Goal: Task Accomplishment & Management: Complete application form

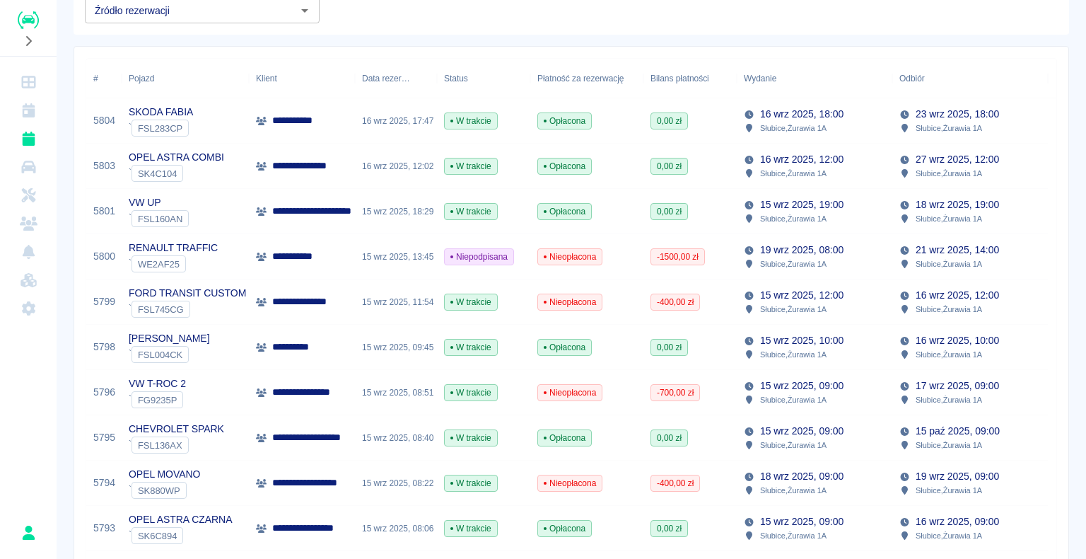
scroll to position [22, 0]
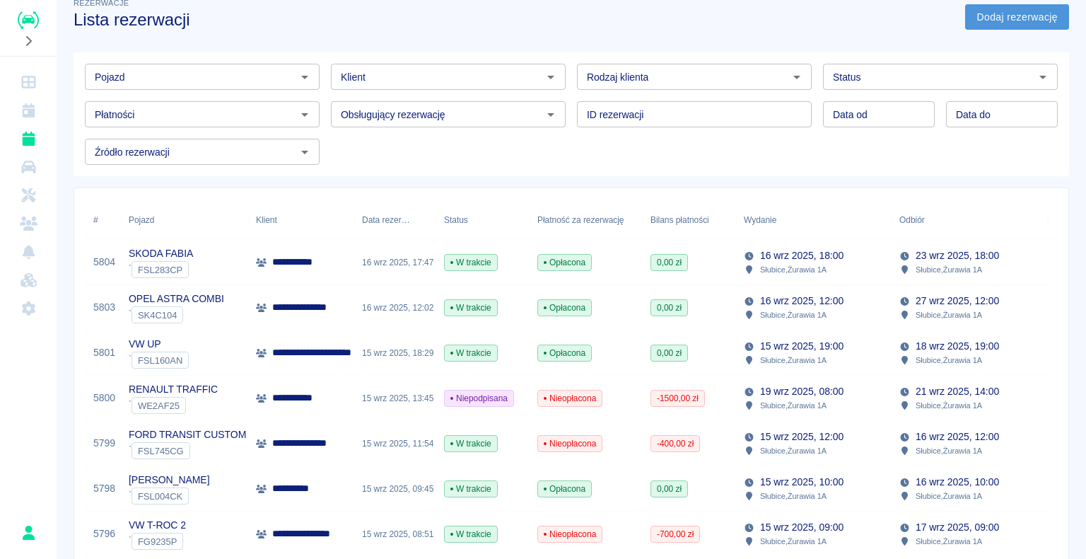
click at [1025, 21] on link "Dodaj rezerwację" at bounding box center [1017, 17] width 104 height 26
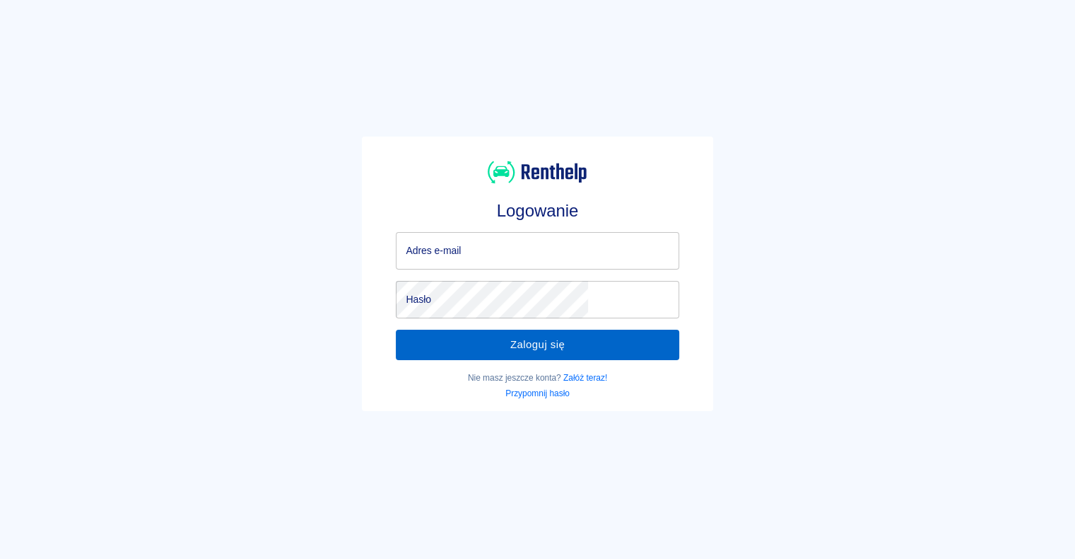
type input "[EMAIL_ADDRESS][DOMAIN_NAME]"
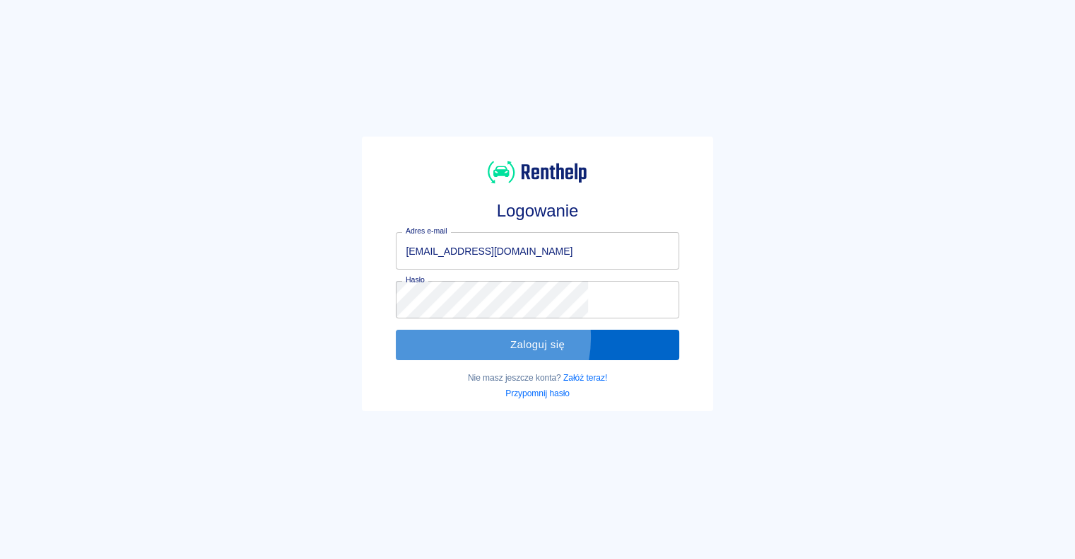
click at [512, 337] on button "Zaloguj się" at bounding box center [537, 344] width 283 height 30
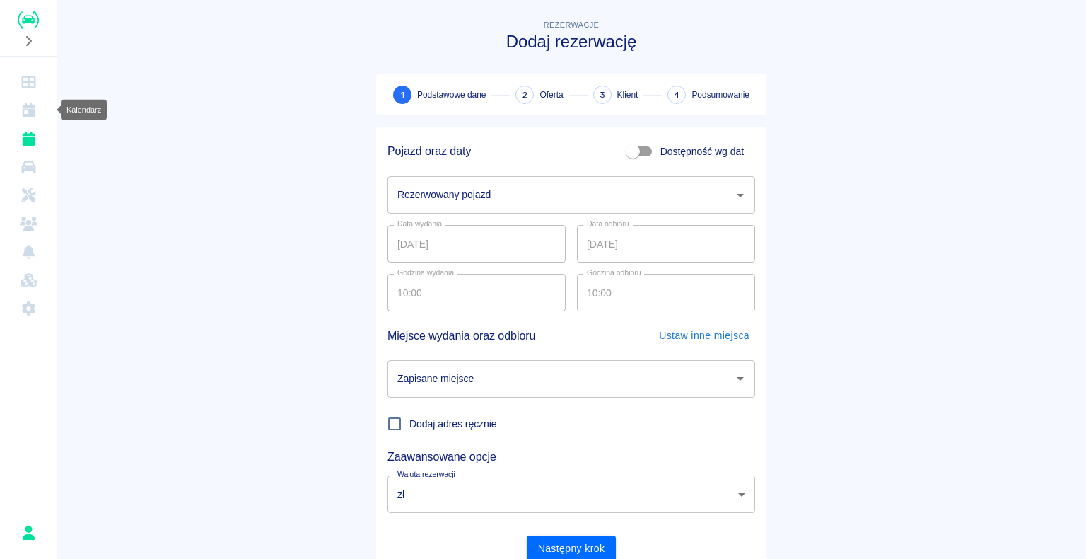
click at [17, 111] on link "Kalendarz" at bounding box center [28, 110] width 45 height 28
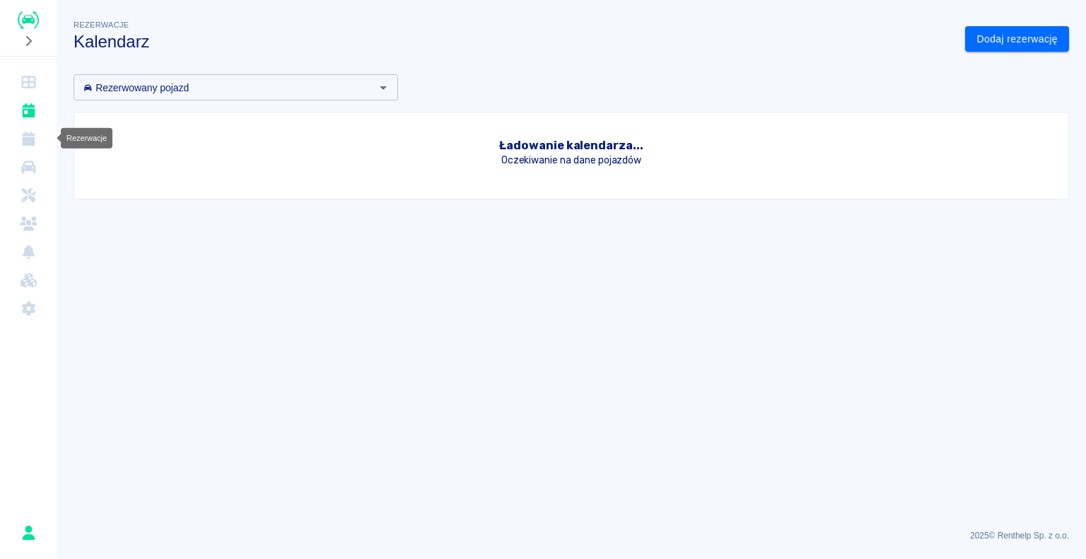
click at [21, 129] on link "Rezerwacje" at bounding box center [28, 138] width 45 height 28
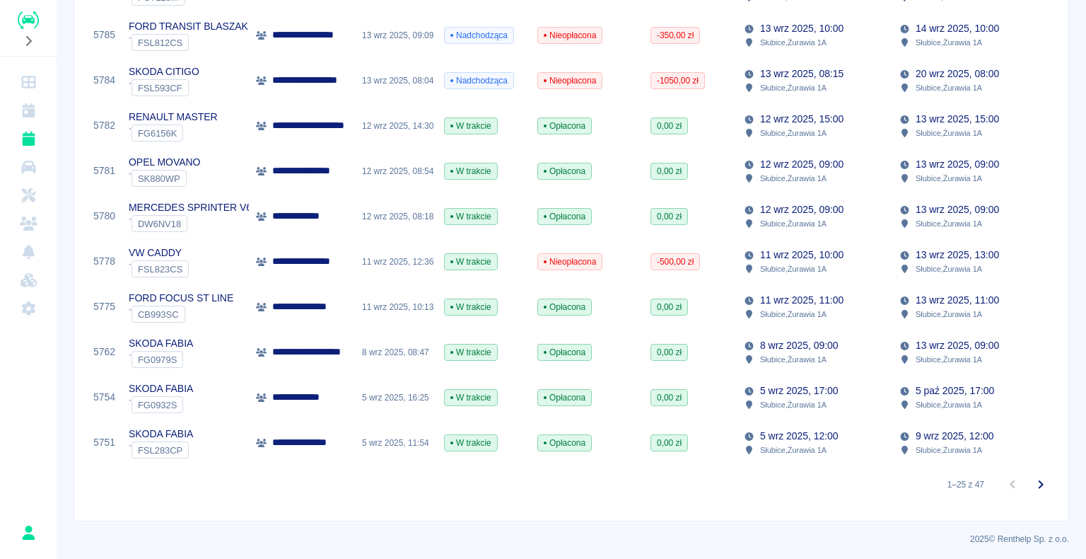
scroll to position [941, 0]
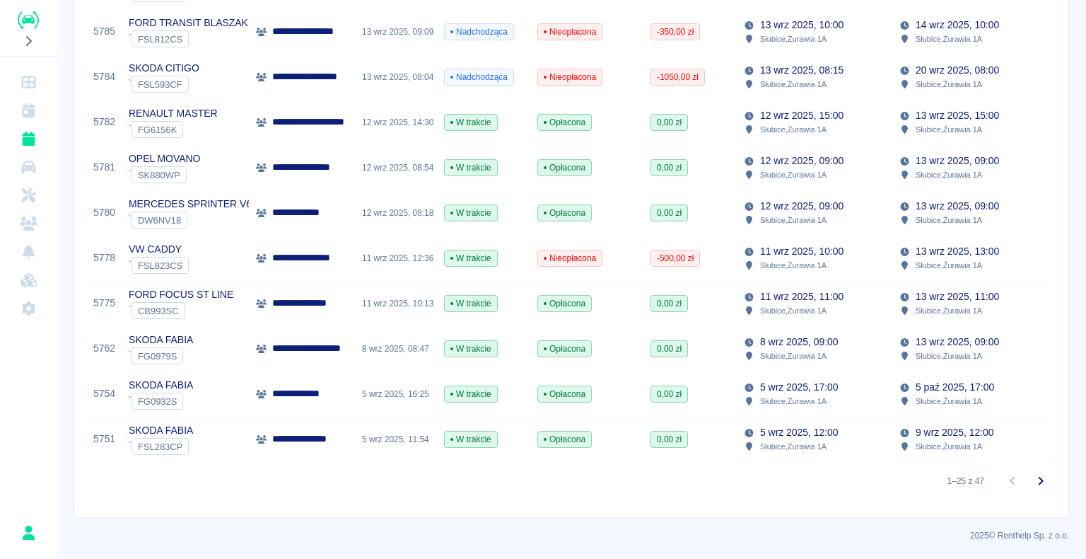
click at [1038, 478] on icon "Przejdź do następnej strony" at bounding box center [1040, 480] width 17 height 17
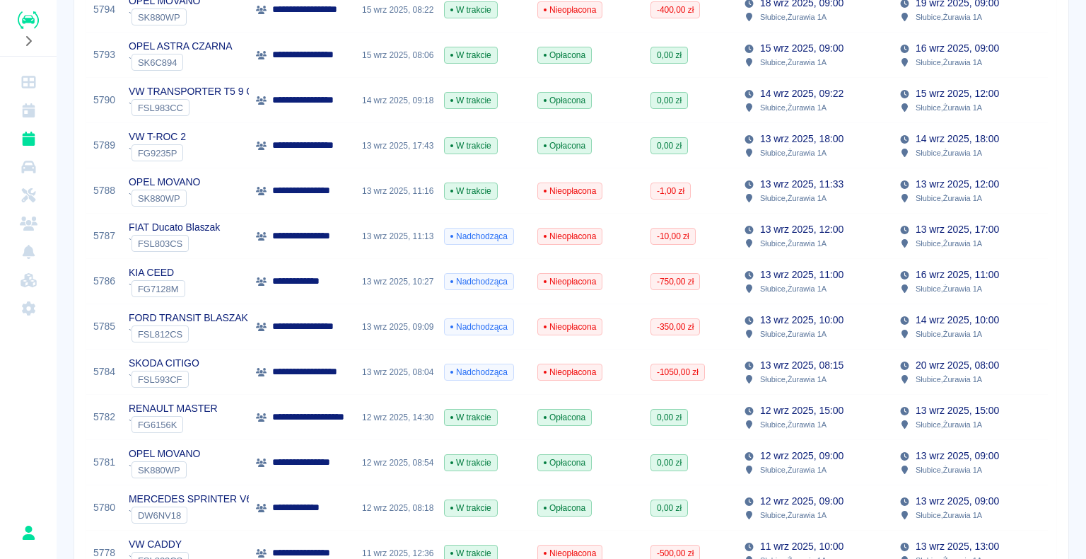
scroll to position [941, 0]
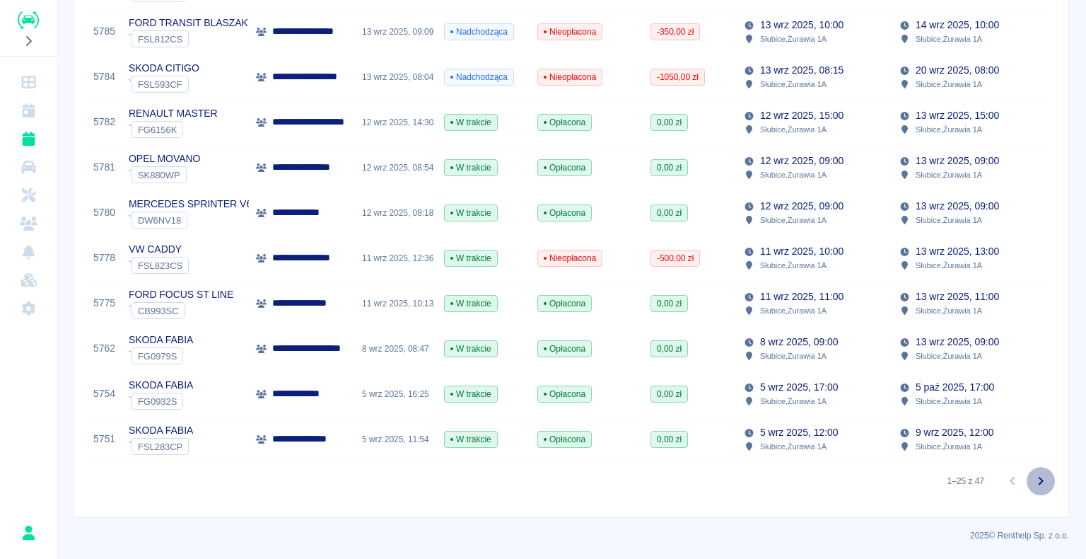
click at [1035, 483] on icon "Przejdź do następnej strony" at bounding box center [1040, 480] width 17 height 17
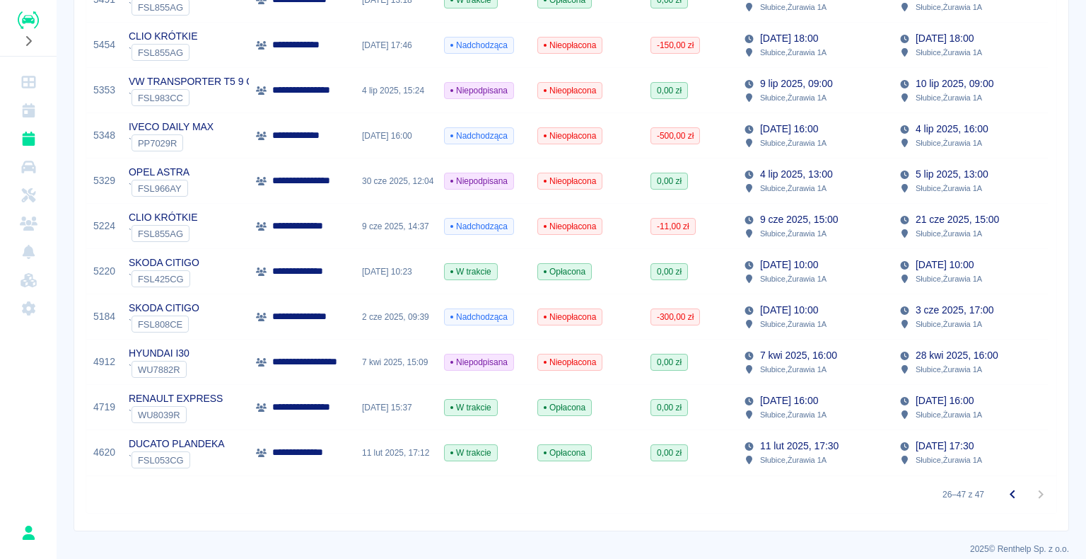
scroll to position [805, 0]
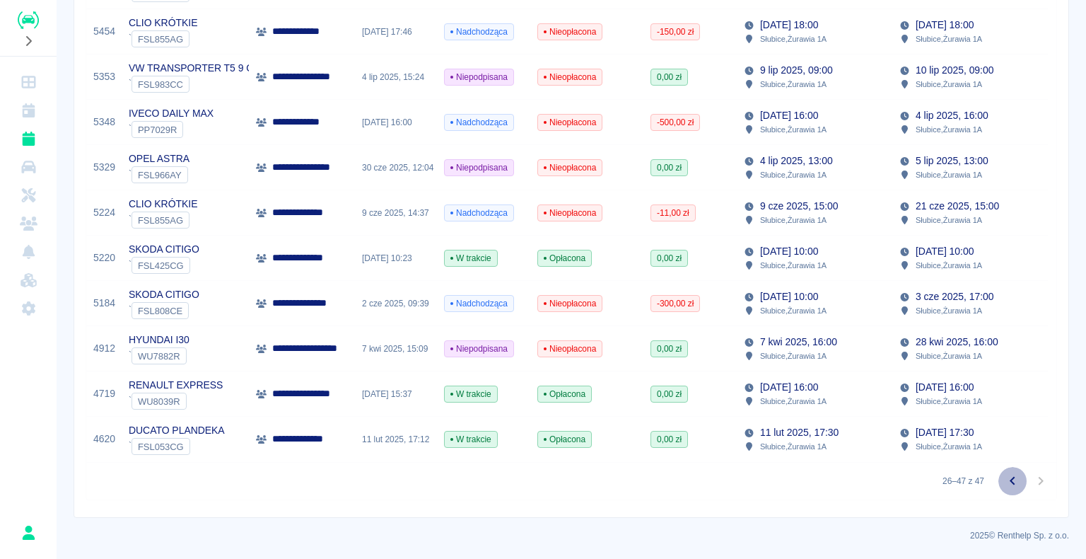
click at [1013, 487] on button "Przejdź do poprzedniej strony" at bounding box center [1012, 481] width 28 height 28
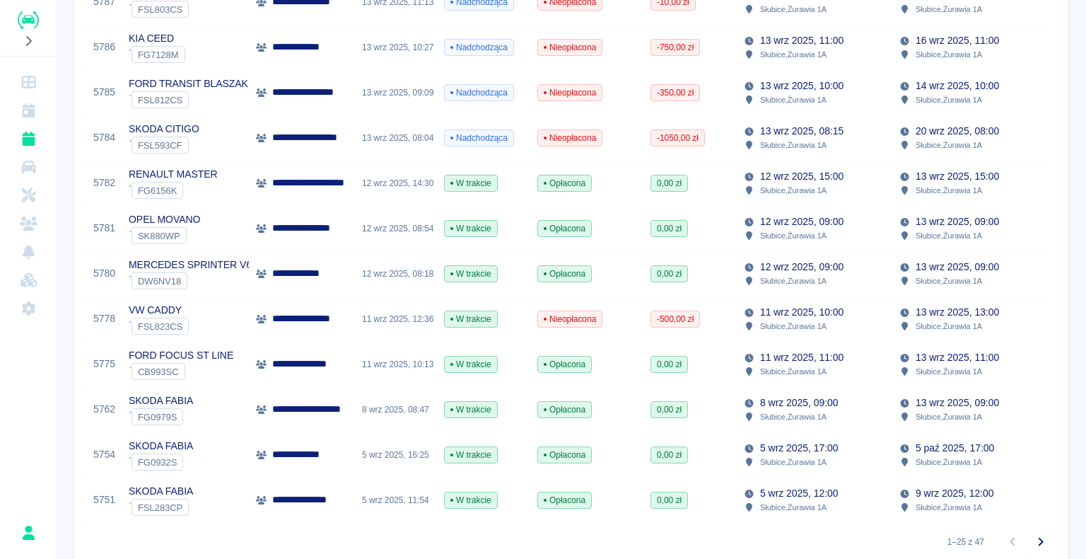
scroll to position [941, 0]
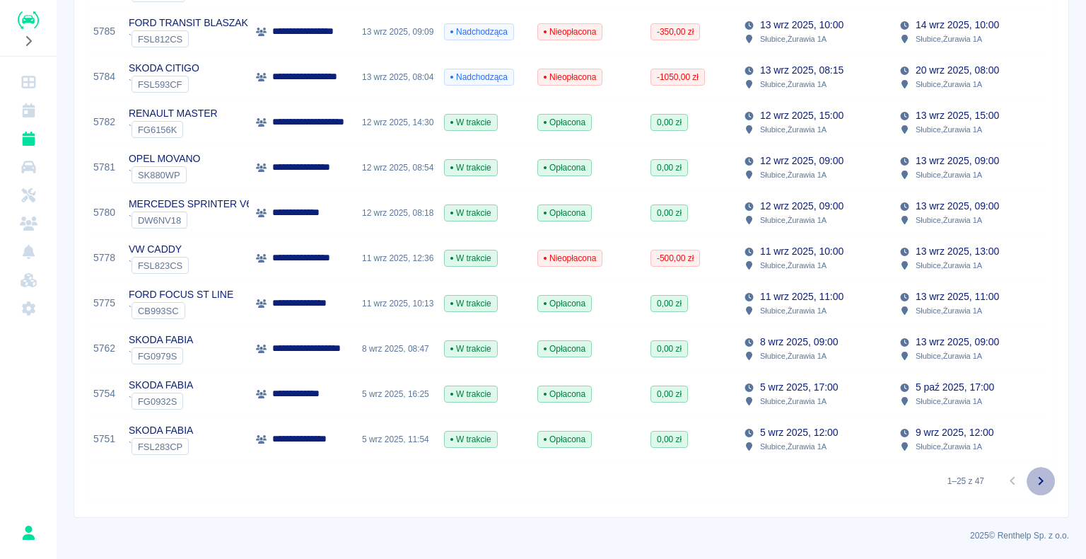
click at [1032, 484] on icon "Przejdź do następnej strony" at bounding box center [1040, 480] width 17 height 17
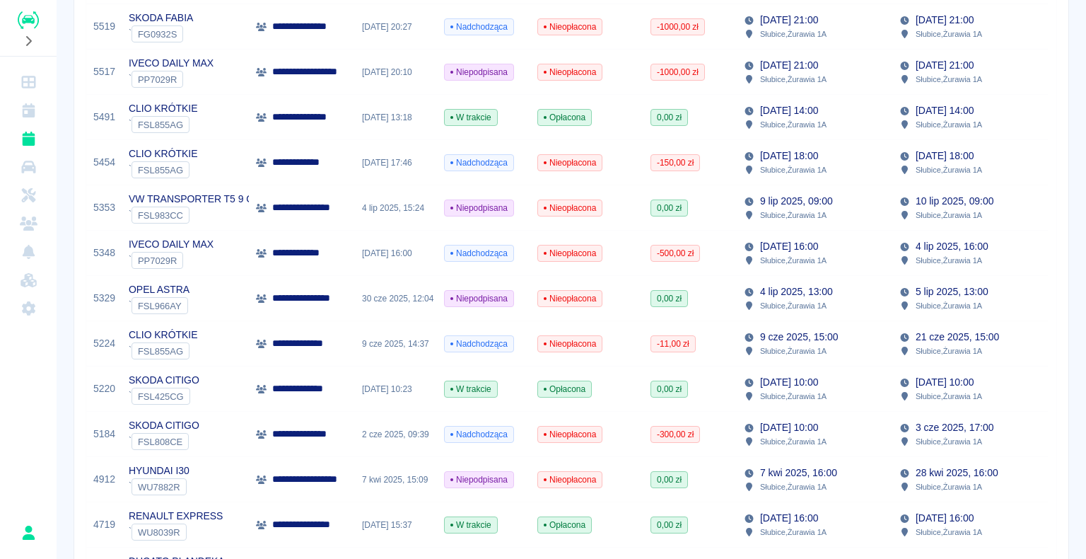
scroll to position [805, 0]
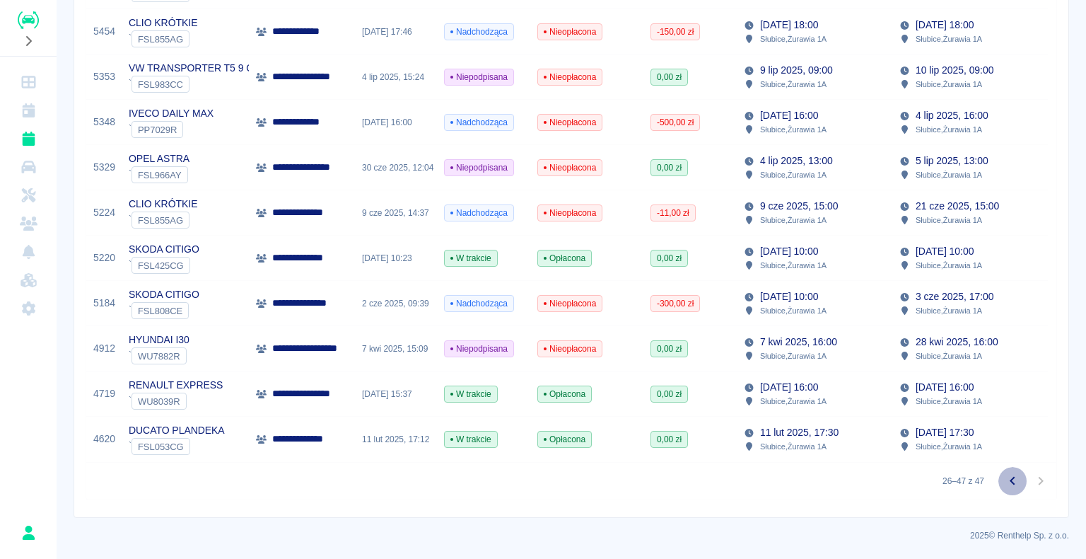
click at [1004, 484] on icon "Przejdź do poprzedniej strony" at bounding box center [1012, 480] width 17 height 17
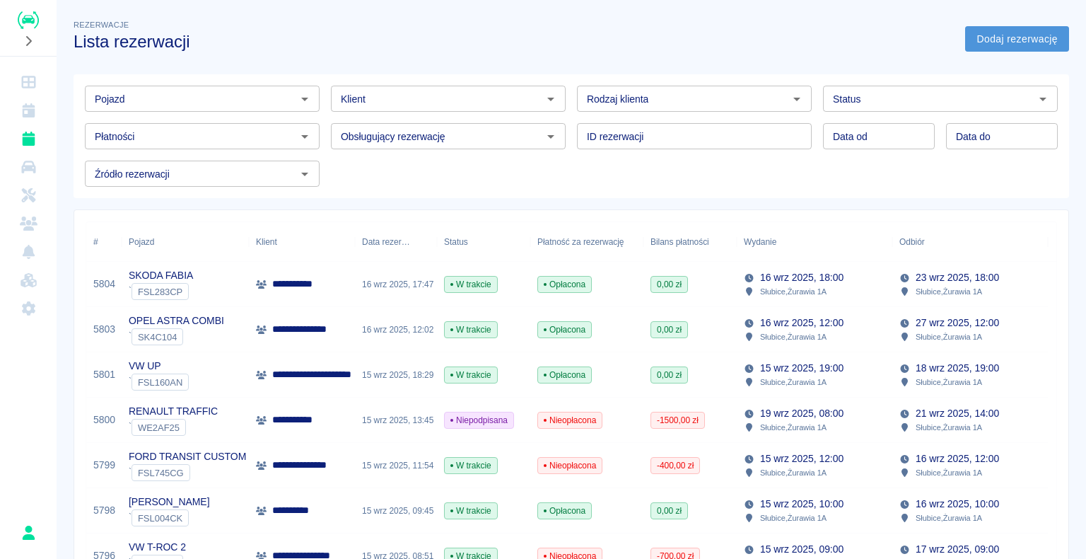
click at [1021, 40] on link "Dodaj rezerwację" at bounding box center [1017, 39] width 104 height 26
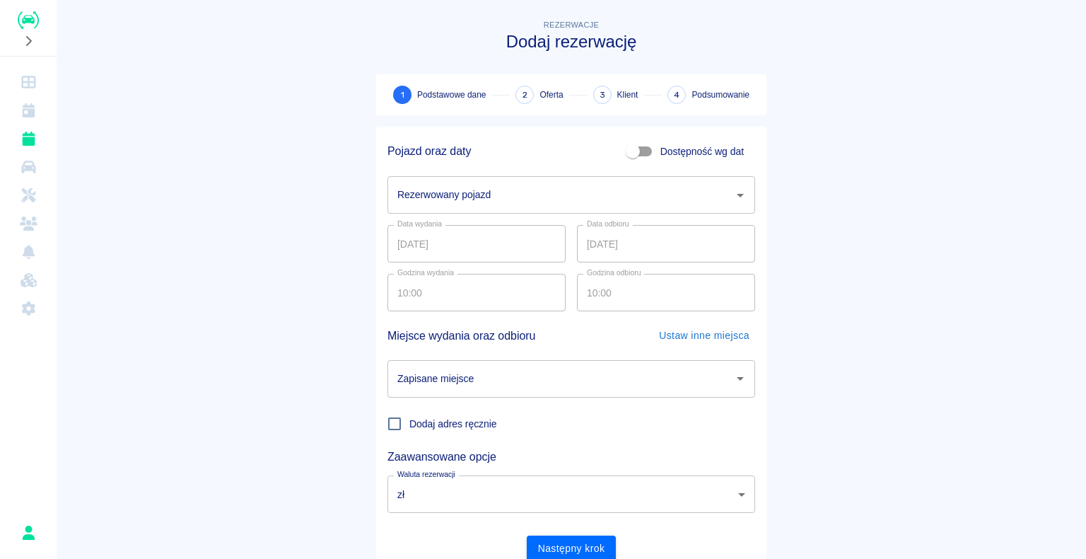
click at [529, 201] on input "Rezerwowany pojazd" at bounding box center [561, 194] width 334 height 25
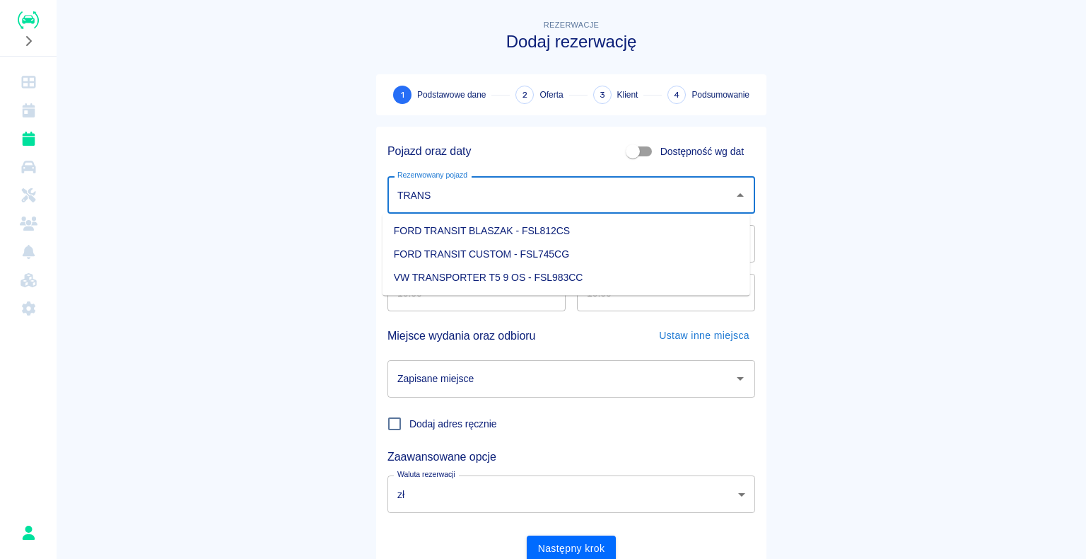
click at [543, 245] on li "FORD TRANSIT CUSTOM - FSL745CG" at bounding box center [567, 254] width 368 height 23
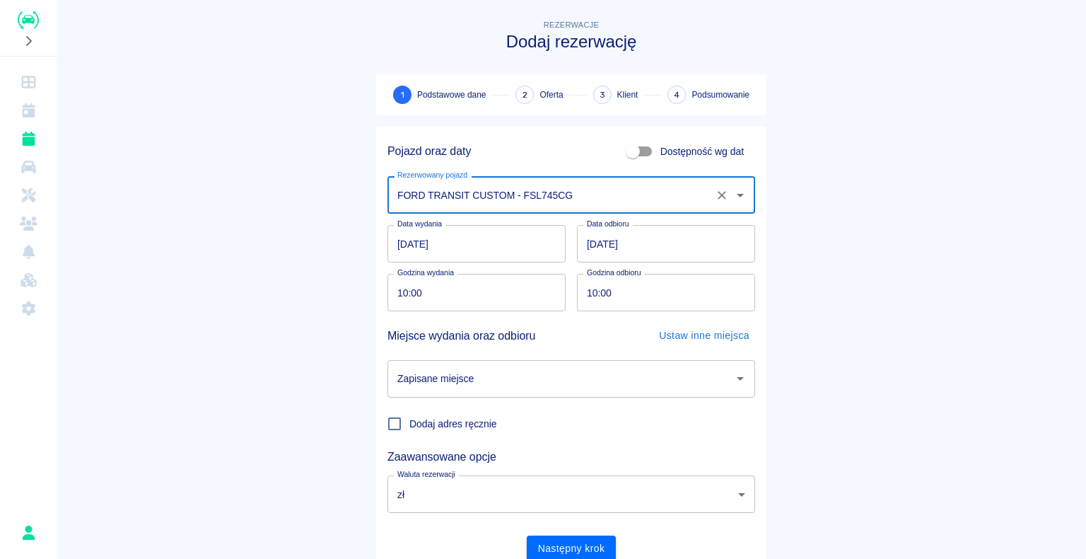
type input "FORD TRANSIT CUSTOM - FSL745CG"
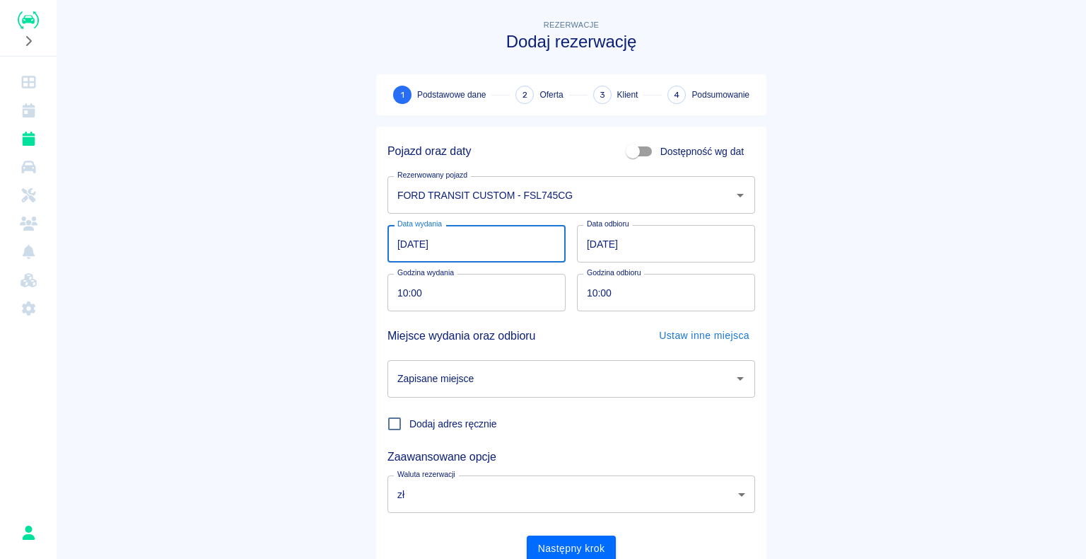
click at [400, 245] on input "17.09.2025" at bounding box center [476, 243] width 178 height 37
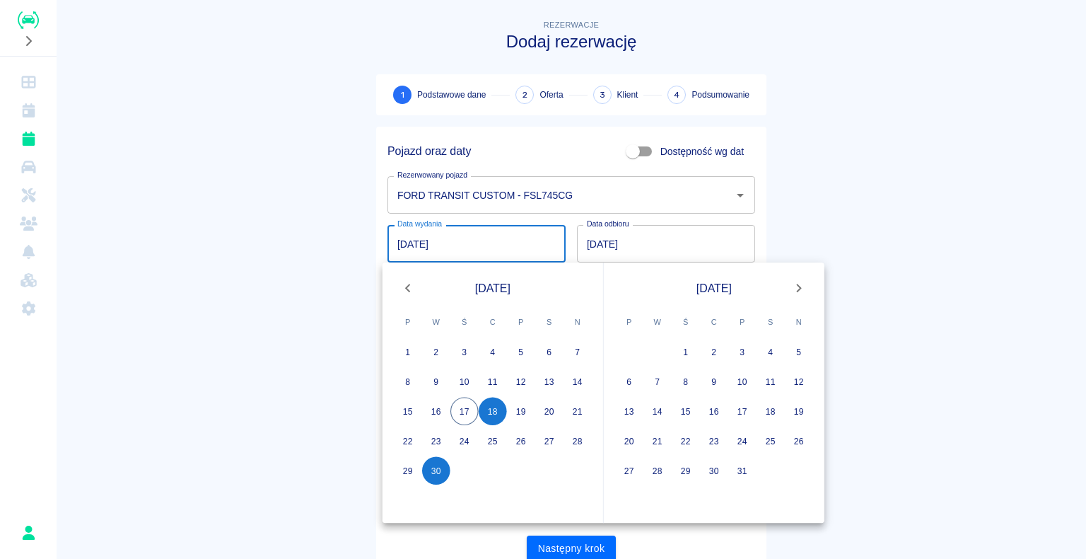
type input "30.09.2025"
click at [590, 240] on input "18.09.2025" at bounding box center [666, 243] width 178 height 37
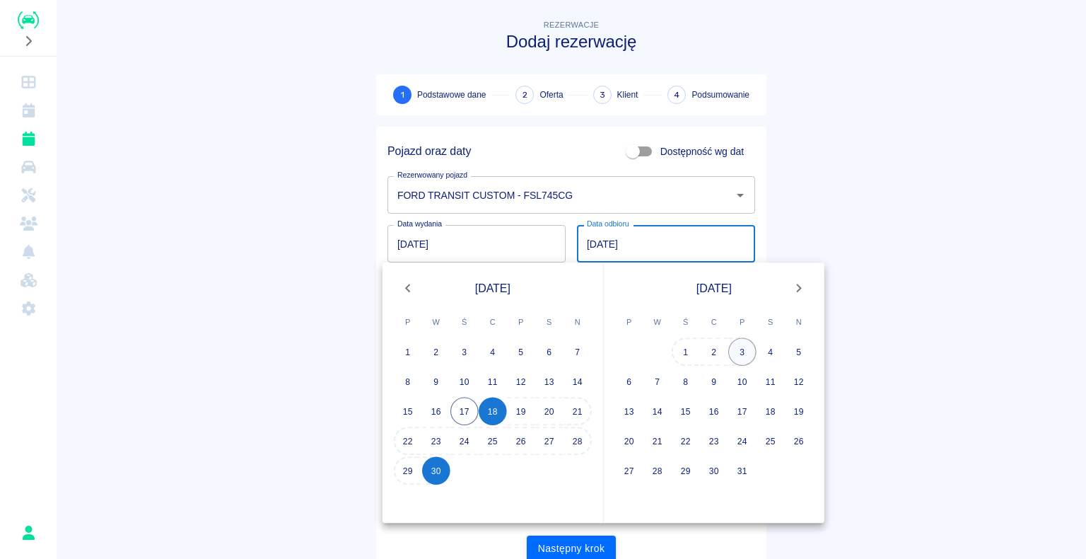
click at [747, 346] on button "3" at bounding box center [742, 351] width 28 height 28
type input "03.10.2025"
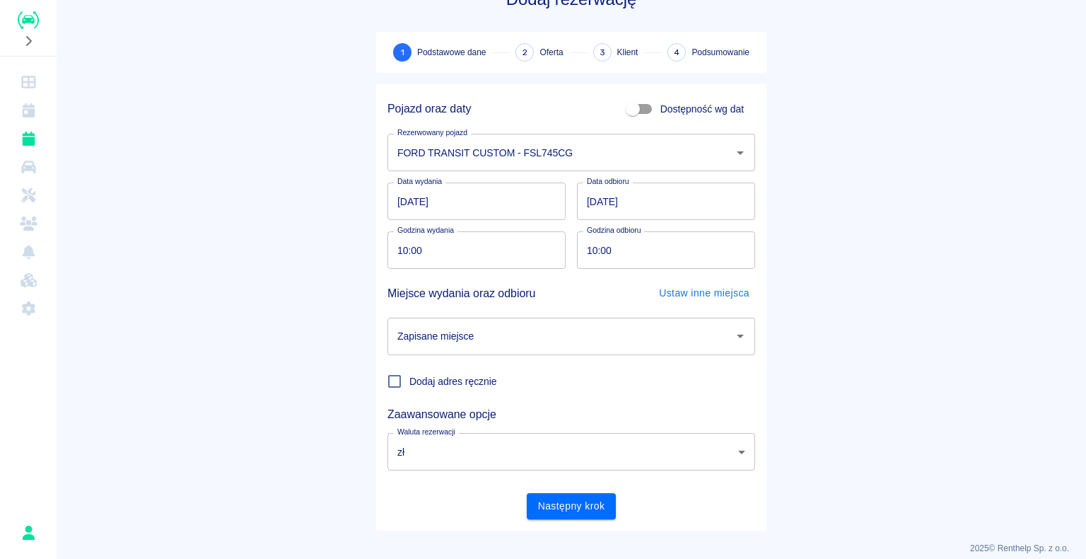
scroll to position [54, 0]
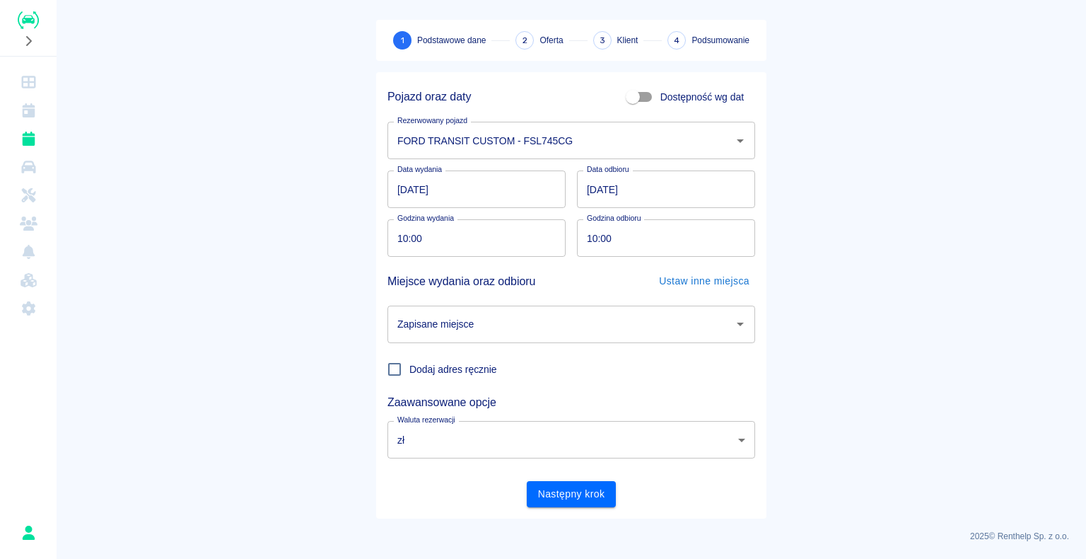
click at [511, 328] on input "Zapisane miejsce" at bounding box center [561, 324] width 334 height 25
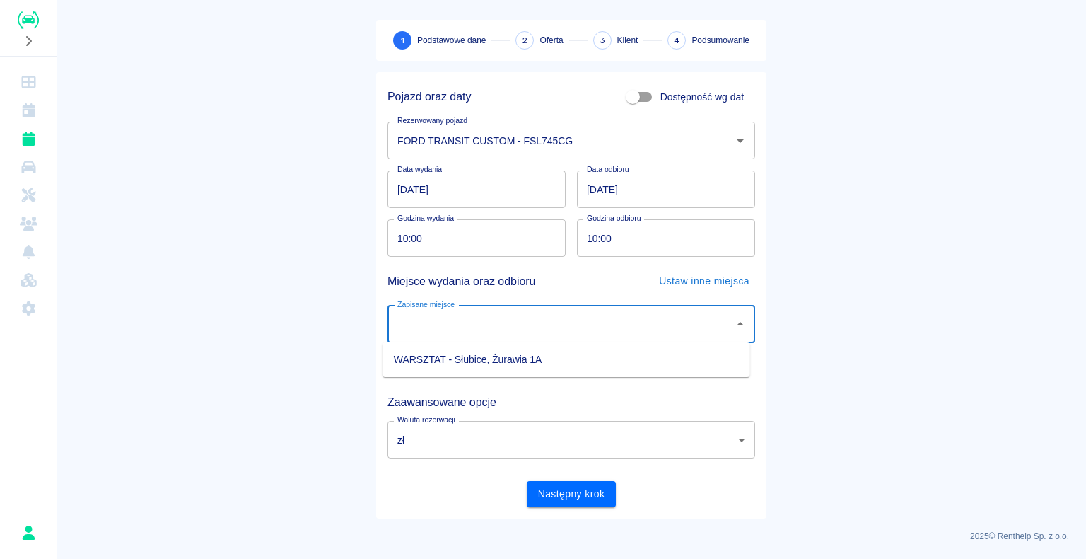
click at [481, 378] on label "Dodaj adres ręcznie" at bounding box center [438, 369] width 117 height 30
click at [409, 378] on input "Dodaj adres ręcznie" at bounding box center [395, 369] width 30 height 30
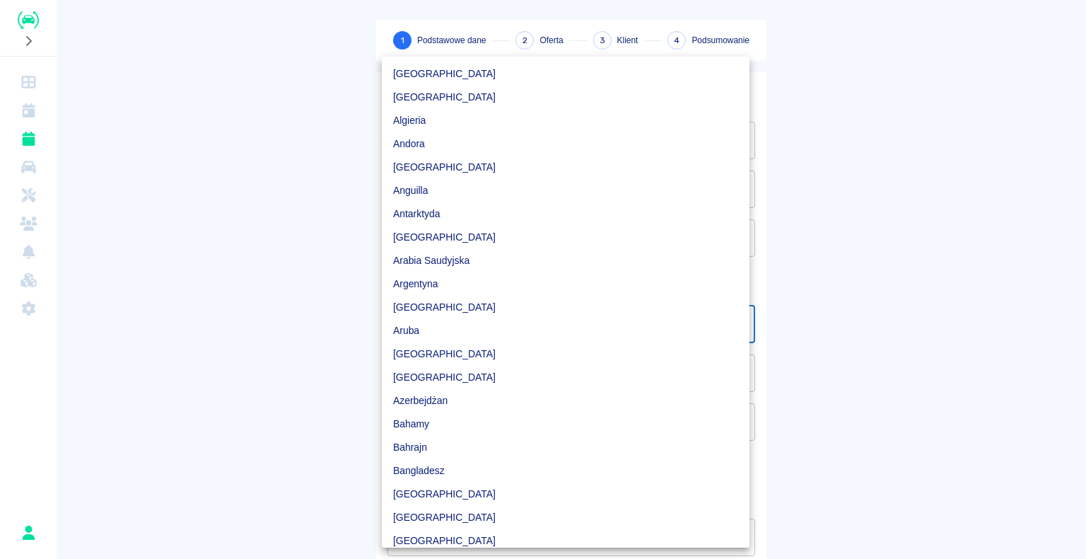
click at [665, 310] on body "Używamy plików Cookies, by zapewnić Ci najlepsze możliwe doświadczenie. Aby dow…" at bounding box center [543, 279] width 1086 height 559
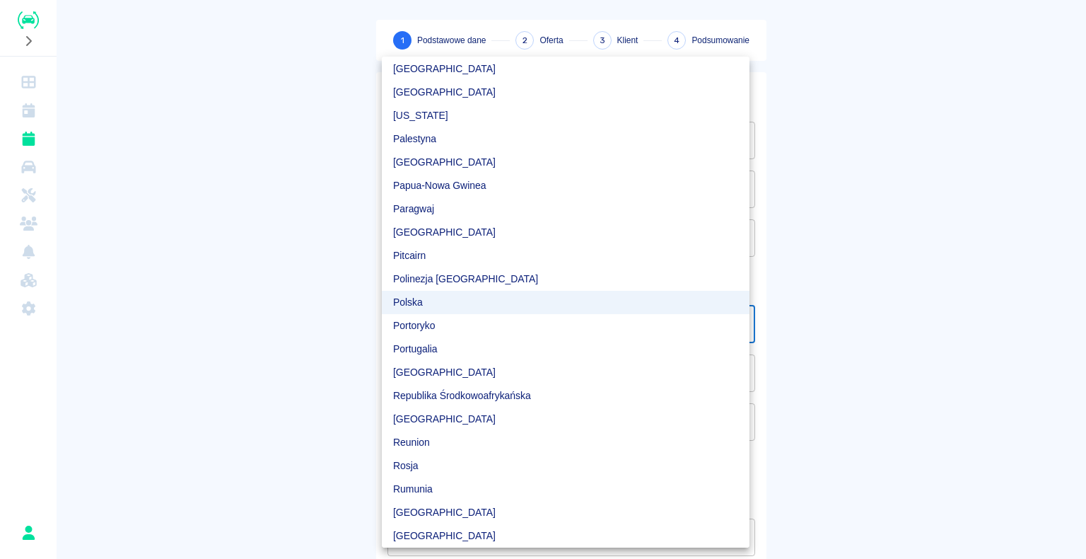
drag, startPoint x: 956, startPoint y: 233, endPoint x: 937, endPoint y: 243, distance: 21.5
click at [955, 234] on div at bounding box center [543, 279] width 1086 height 559
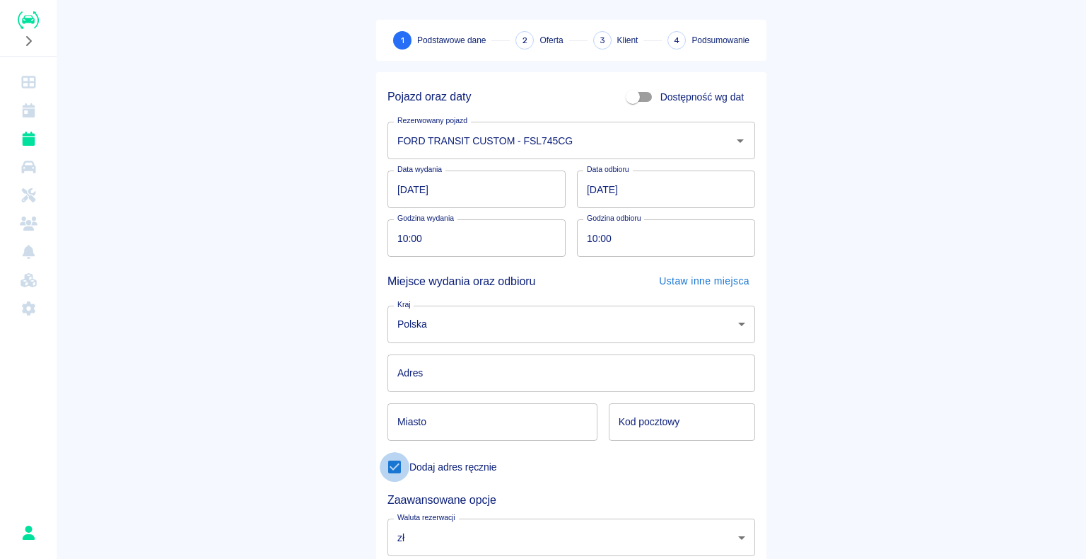
click at [401, 462] on input "Dodaj adres ręcznie" at bounding box center [395, 467] width 30 height 30
checkbox input "false"
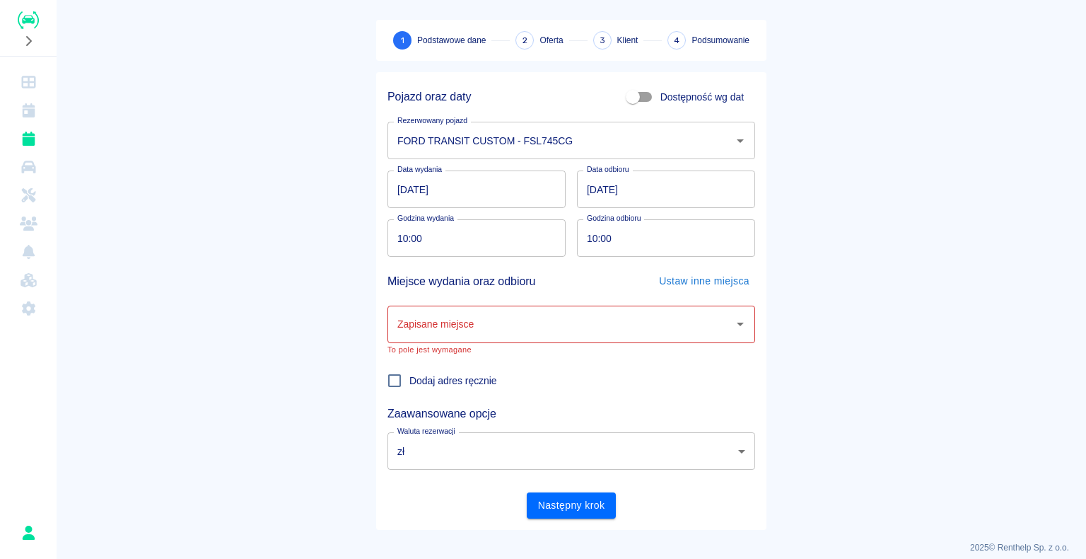
click at [575, 321] on input "Zapisane miejsce" at bounding box center [561, 324] width 334 height 25
click at [542, 357] on li "WARSZTAT - Słubice, Żurawia 1A" at bounding box center [567, 359] width 368 height 23
type input "WARSZTAT - Słubice, Żurawia 1A"
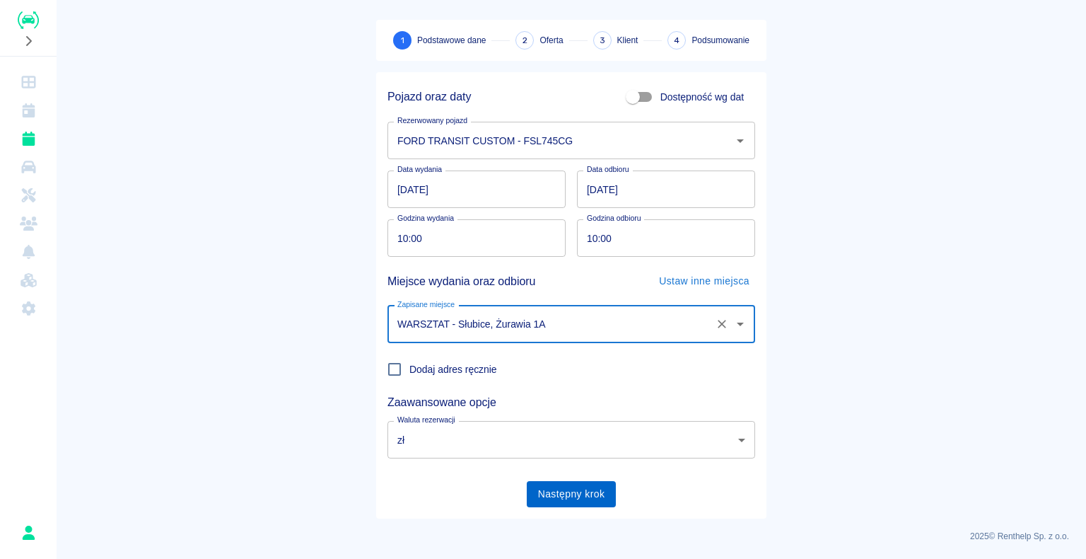
click at [530, 488] on button "Następny krok" at bounding box center [572, 494] width 90 height 26
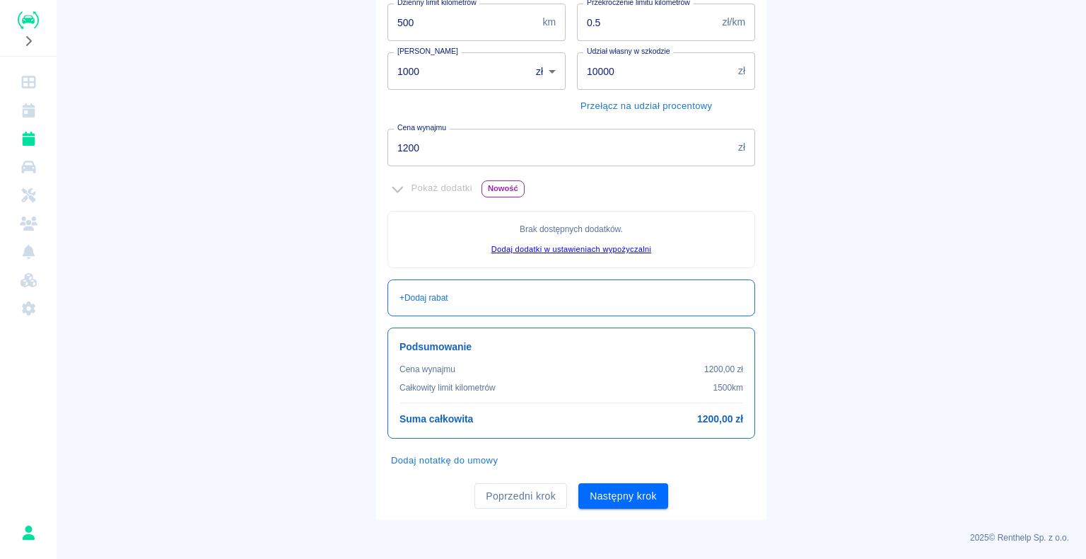
scroll to position [257, 0]
click at [595, 485] on button "Następny krok" at bounding box center [623, 495] width 90 height 26
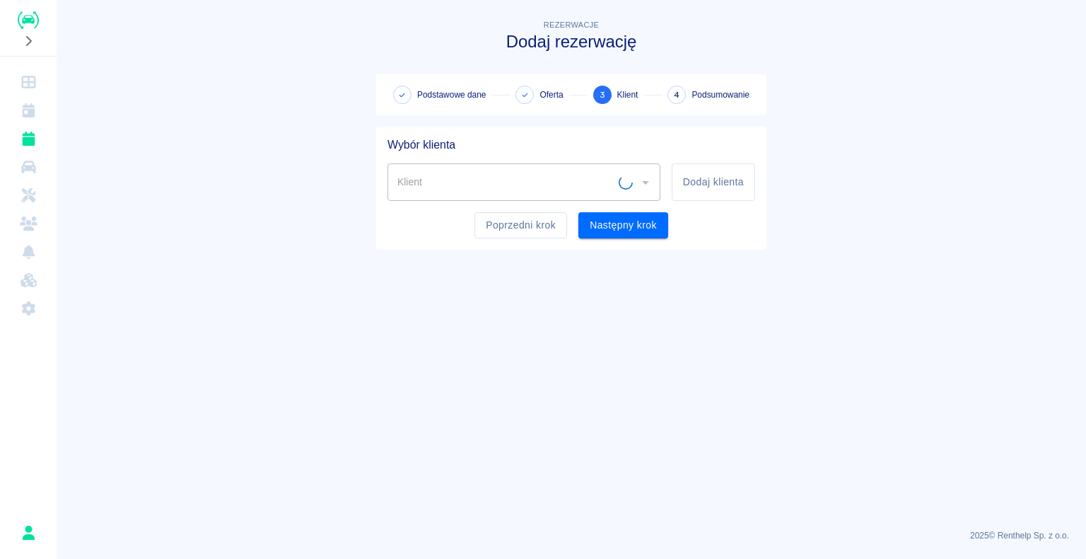
scroll to position [0, 0]
click at [643, 188] on icon "Otwórz" at bounding box center [645, 182] width 17 height 17
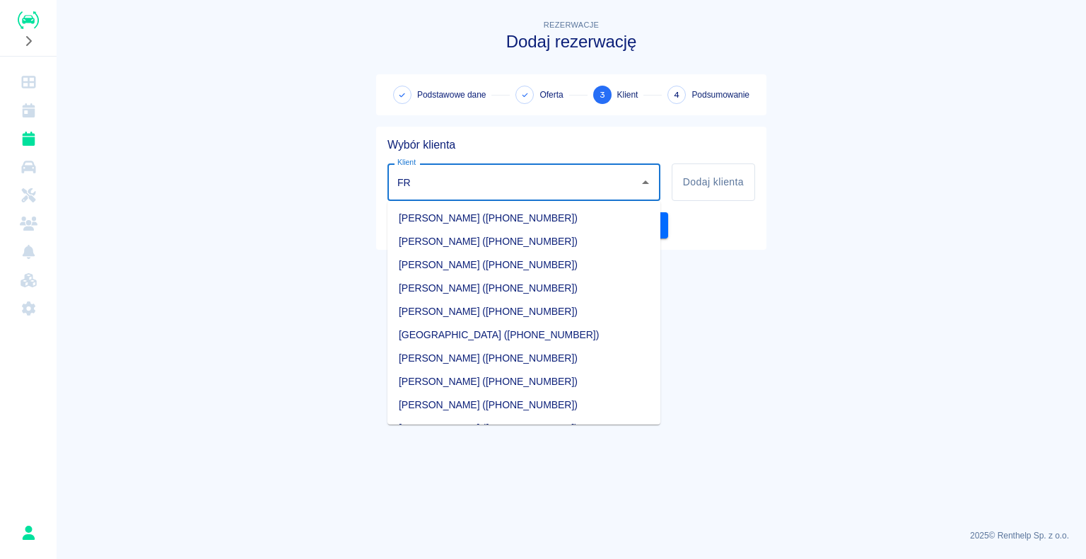
type input "F"
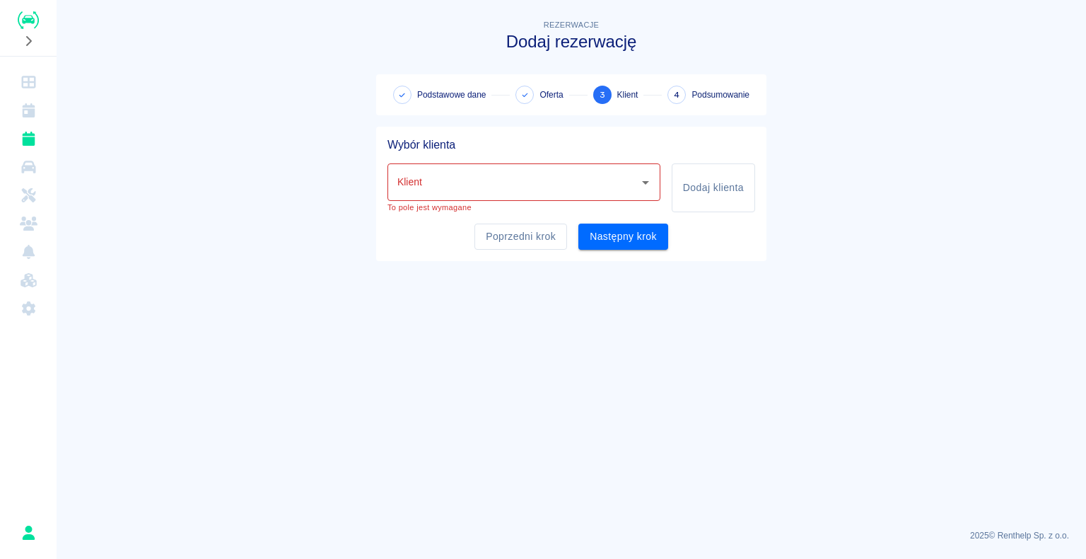
click at [197, 135] on main "Rezerwacje Dodaj rezerwację Podstawowe dane Oferta 3 Klient 4 Podsumowanie Wybó…" at bounding box center [571, 267] width 1029 height 501
click at [25, 144] on icon "Rezerwacje" at bounding box center [28, 139] width 13 height 14
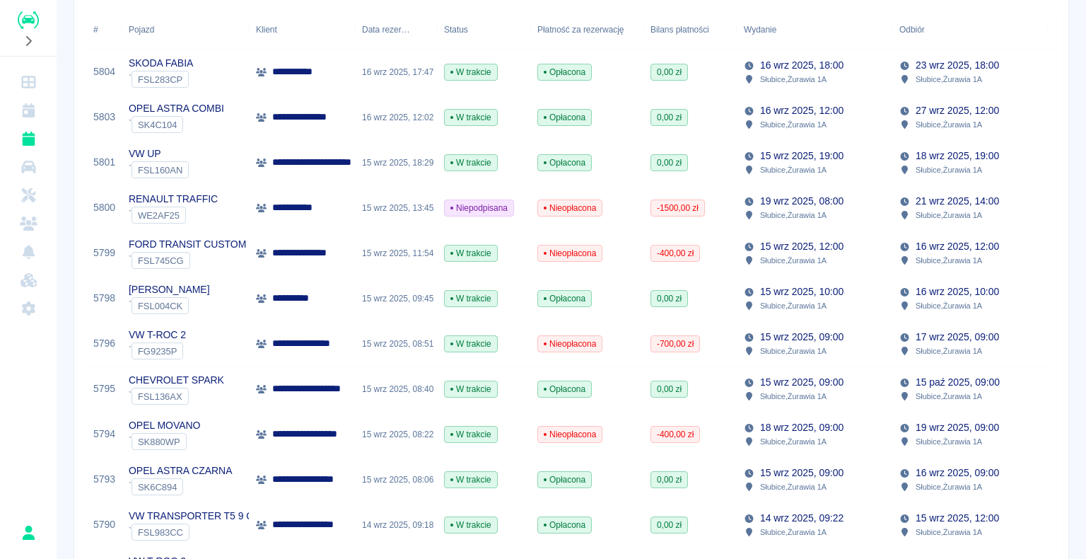
scroll to position [141, 0]
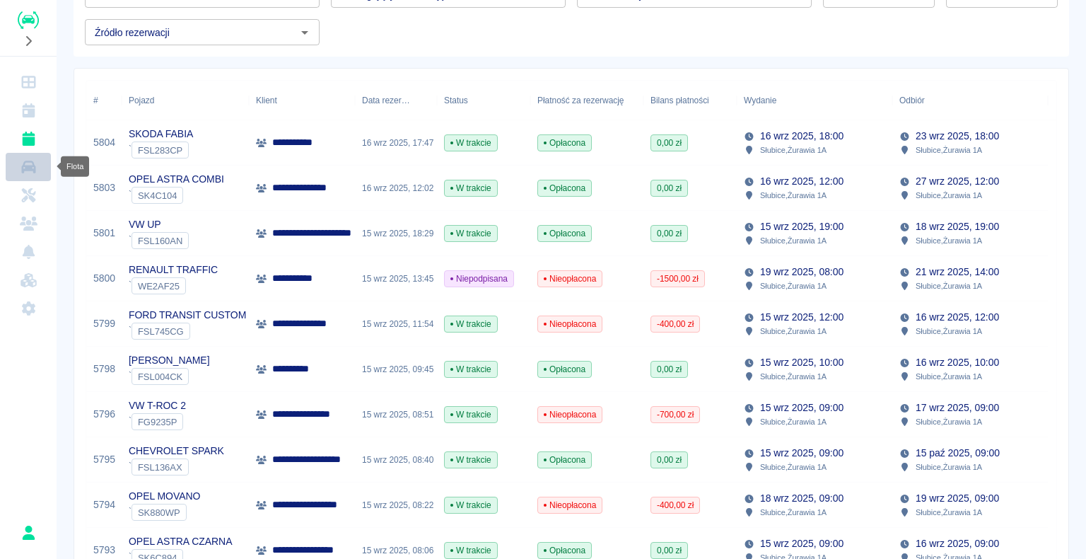
click at [25, 170] on icon "Flota" at bounding box center [28, 167] width 14 height 13
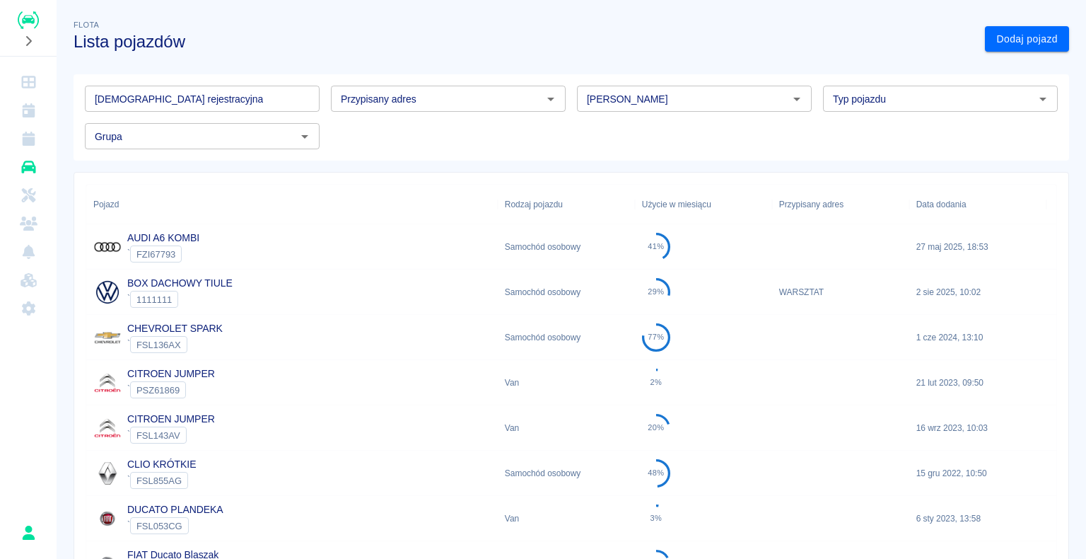
click at [830, 95] on input "Typ pojazdu" at bounding box center [928, 99] width 203 height 18
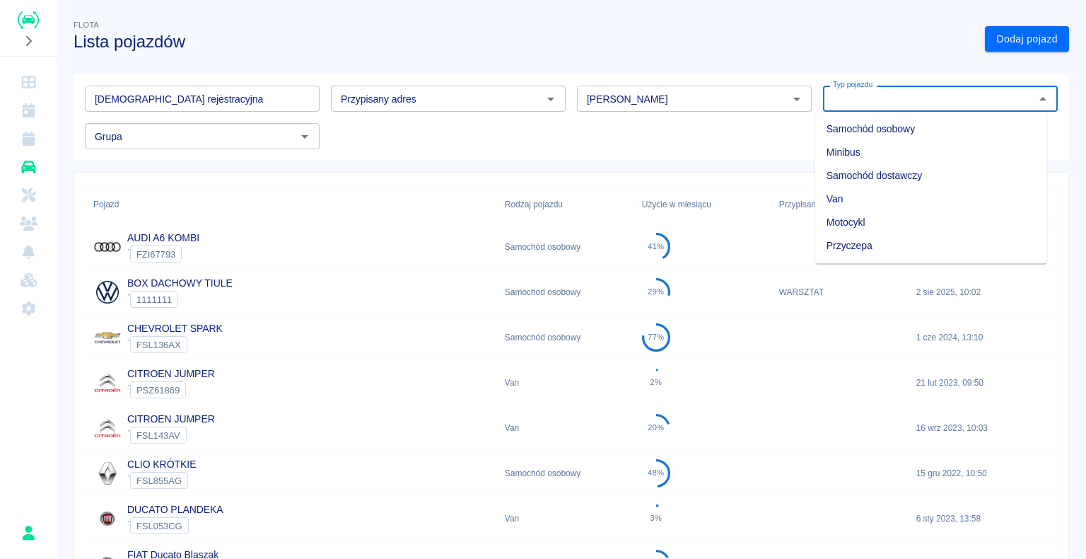
click at [962, 171] on li "Samochód dostawczy" at bounding box center [931, 175] width 232 height 23
type input "Samochód dostawczy"
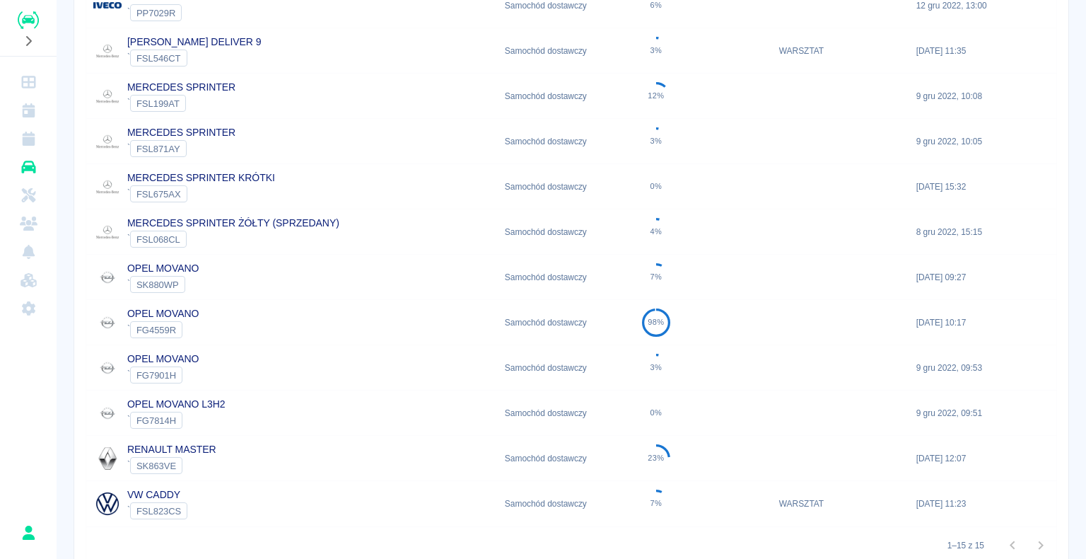
scroll to position [354, 0]
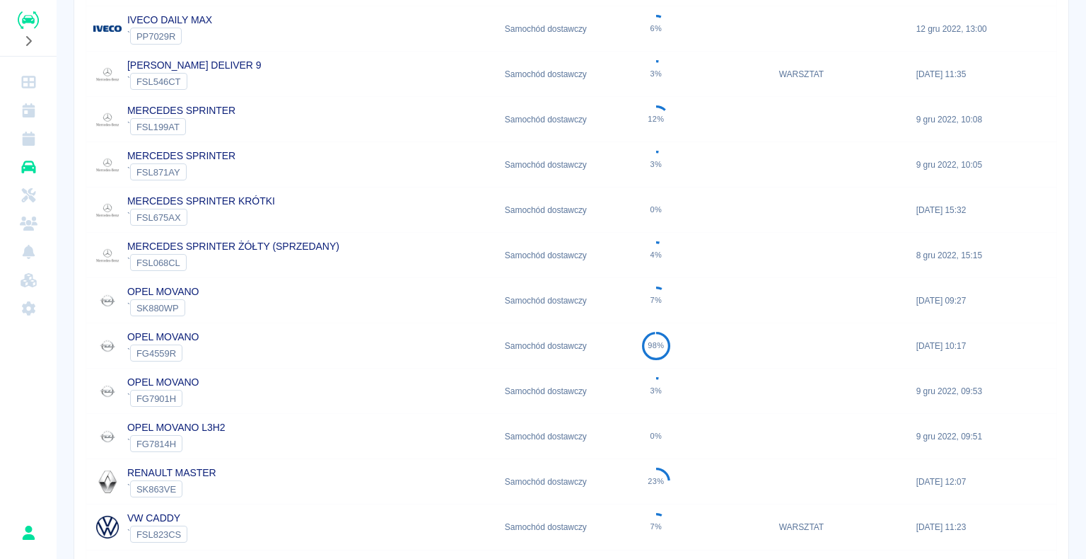
click at [279, 462] on div "RENAULT MASTER ` SK863VE" at bounding box center [292, 481] width 412 height 45
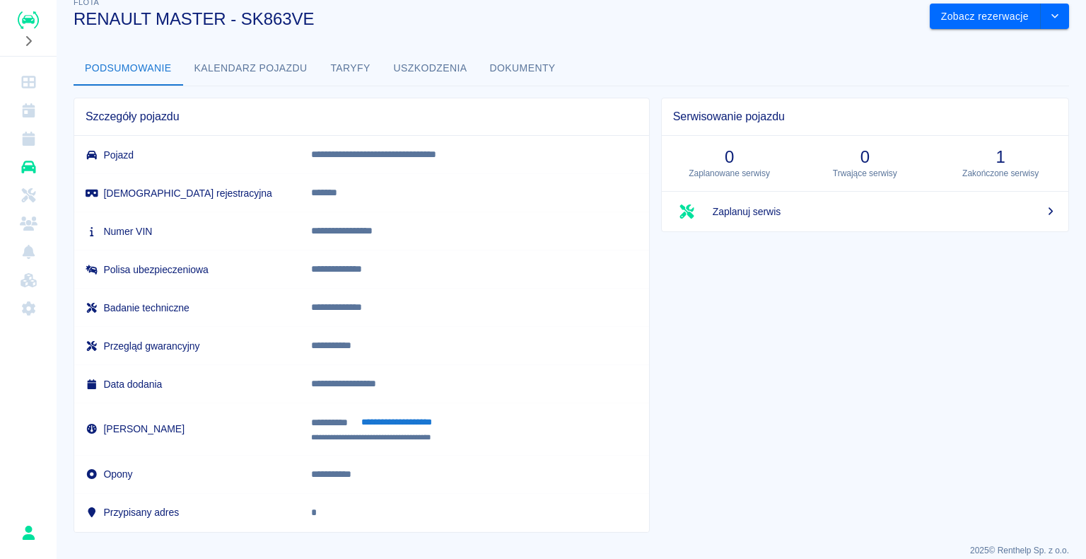
scroll to position [35, 0]
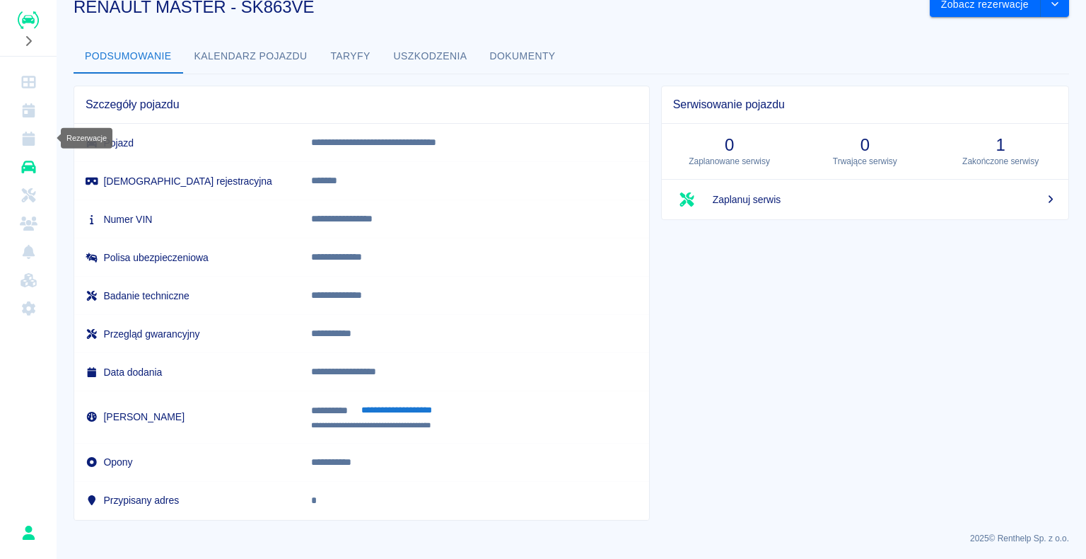
click at [37, 127] on link "Rezerwacje" at bounding box center [28, 138] width 45 height 28
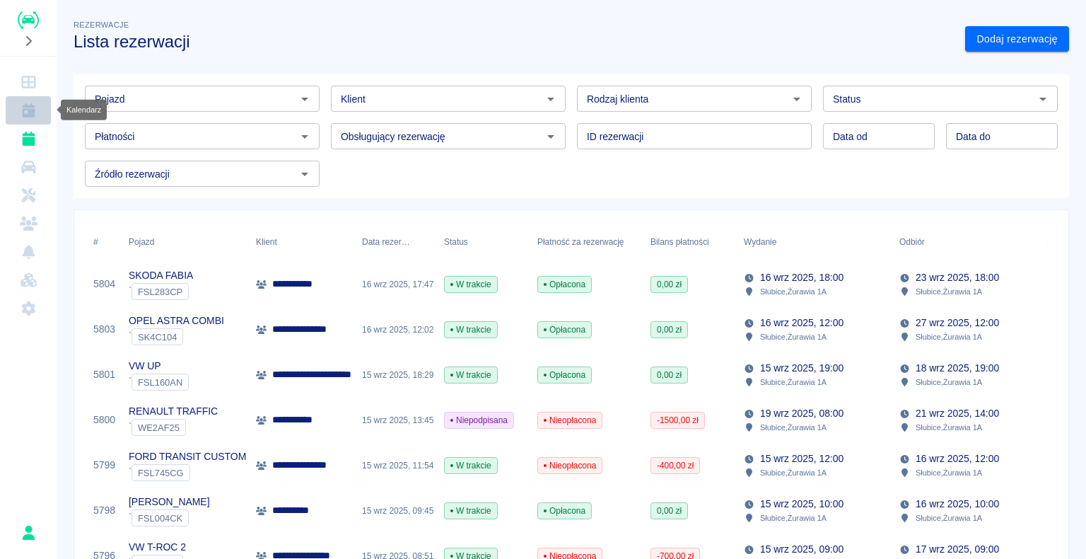
click at [37, 113] on link "Kalendarz" at bounding box center [28, 110] width 45 height 28
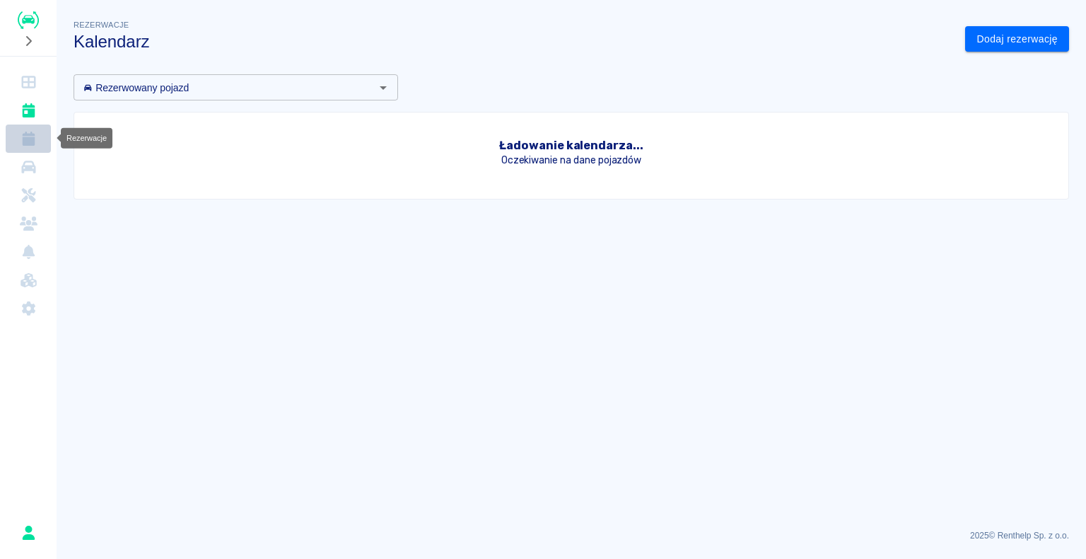
click at [34, 134] on icon "Rezerwacje" at bounding box center [28, 139] width 13 height 14
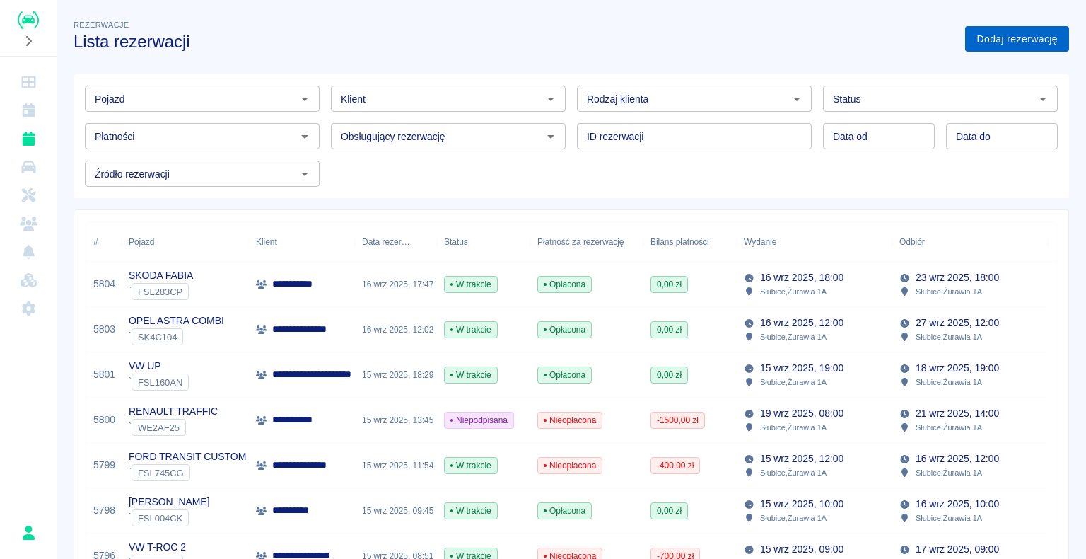
click at [1056, 39] on link "Dodaj rezerwację" at bounding box center [1017, 39] width 104 height 26
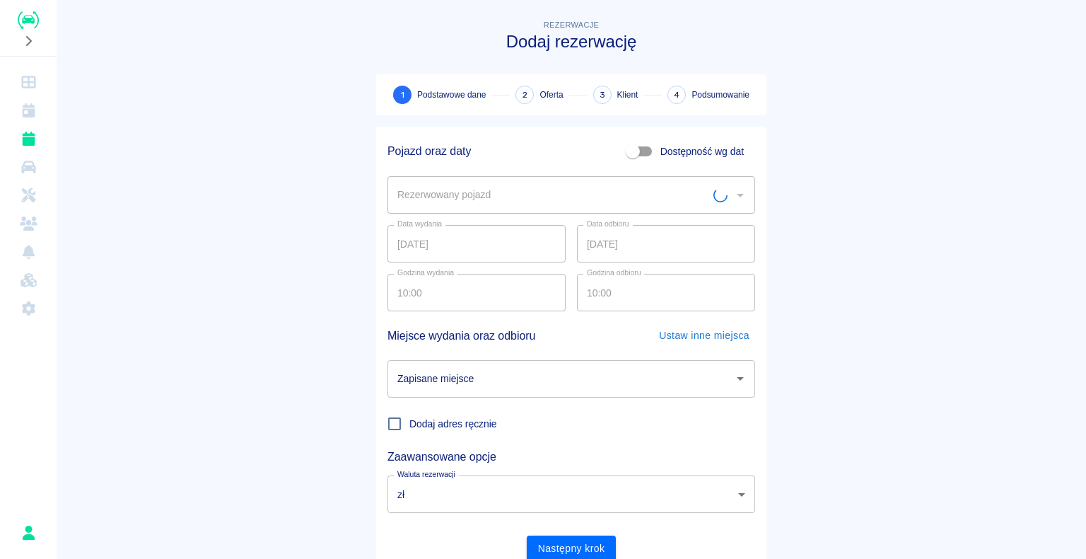
click at [483, 199] on input "Rezerwowany pojazd" at bounding box center [554, 194] width 320 height 25
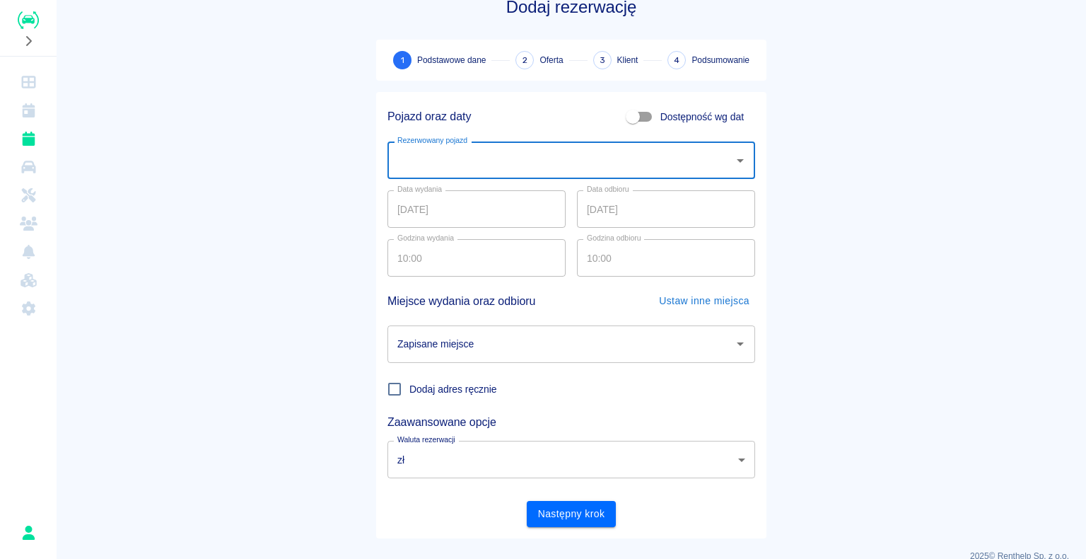
scroll to position [54, 0]
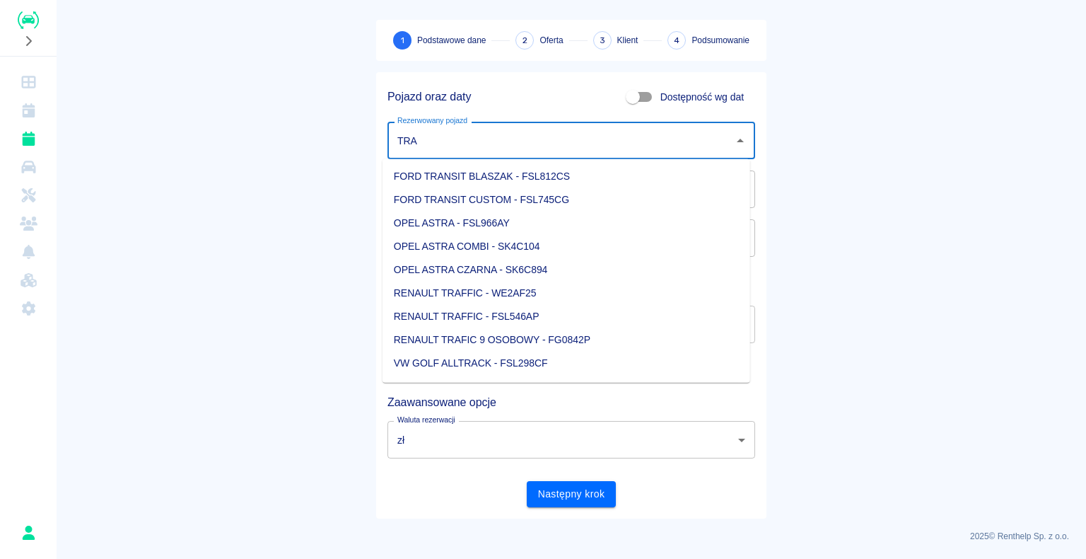
click at [544, 211] on li "FORD TRANSIT CUSTOM - FSL745CG" at bounding box center [567, 199] width 368 height 23
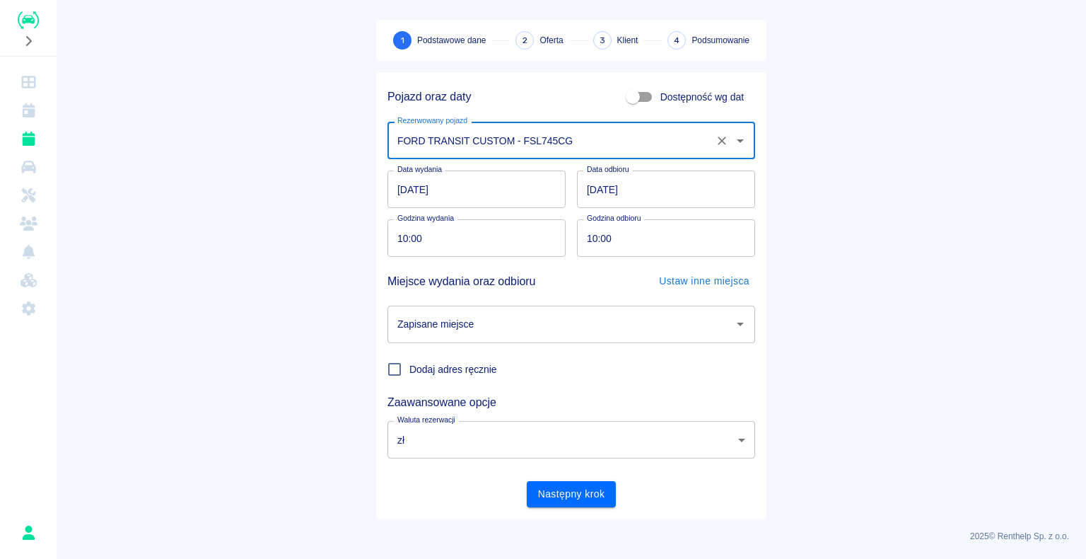
type input "FORD TRANSIT CUSTOM - FSL745CG"
click at [399, 182] on input "17.09.2025" at bounding box center [476, 188] width 178 height 37
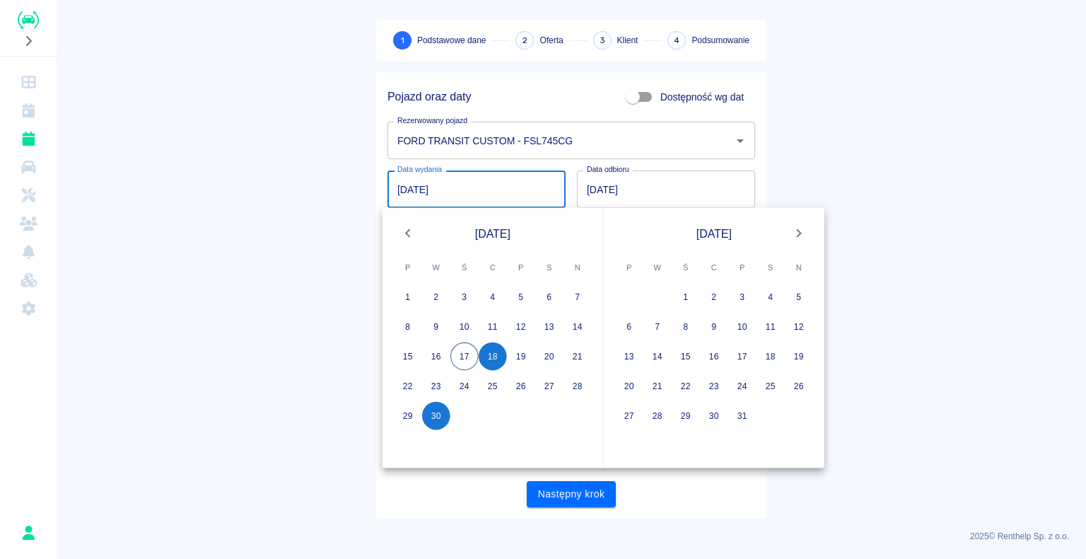
type input "30.09.2025"
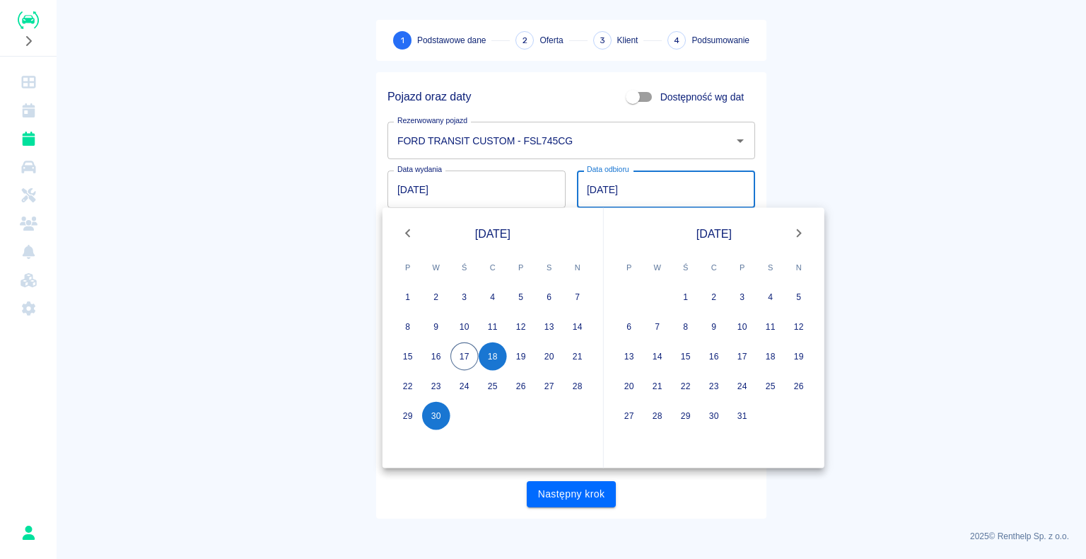
click at [591, 185] on input "18.09.2025" at bounding box center [666, 188] width 178 height 37
click at [684, 180] on input "03.10.2025" at bounding box center [666, 188] width 178 height 37
type input "03.10.2025"
click at [856, 178] on main "Rezerwacje Dodaj rezerwację 1 Podstawowe dane 2 Oferta 3 Klient 4 Podsumowanie …" at bounding box center [571, 241] width 1029 height 556
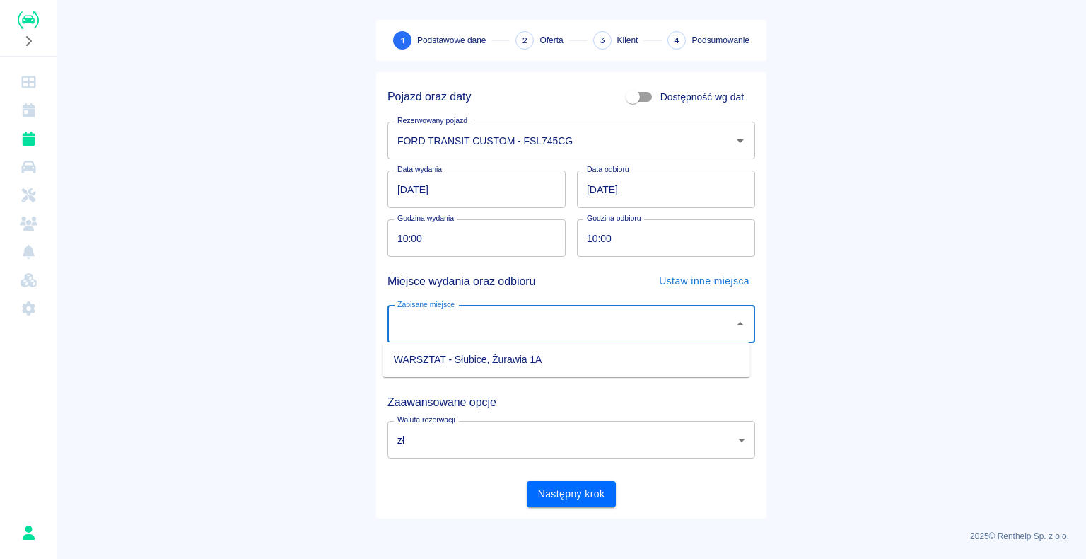
click at [501, 323] on input "Zapisane miejsce" at bounding box center [561, 324] width 334 height 25
click at [501, 361] on li "WARSZTAT - Słubice, Żurawia 1A" at bounding box center [567, 359] width 368 height 23
type input "WARSZTAT - Słubice, Żurawia 1A"
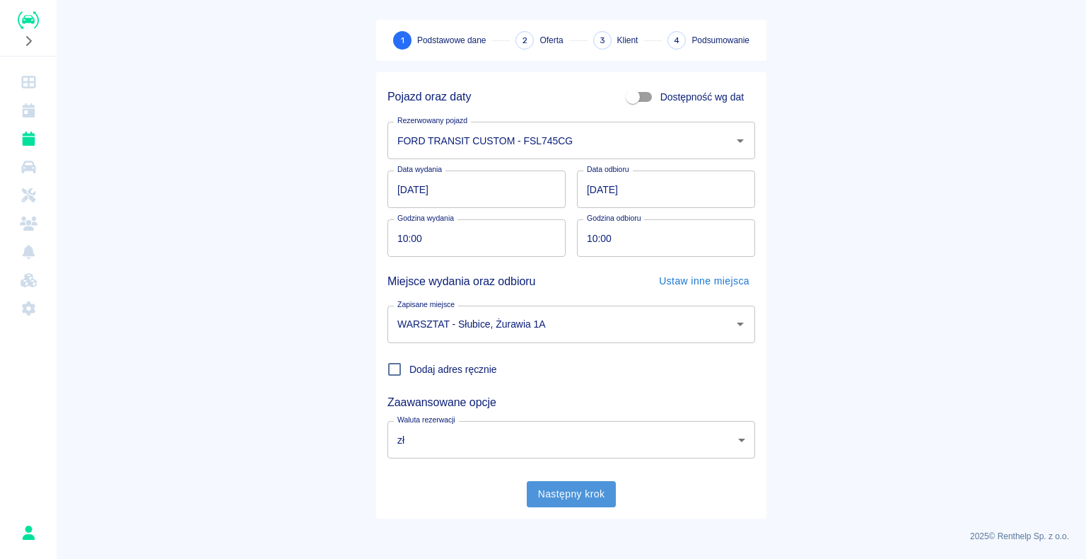
click at [579, 489] on button "Następny krok" at bounding box center [572, 494] width 90 height 26
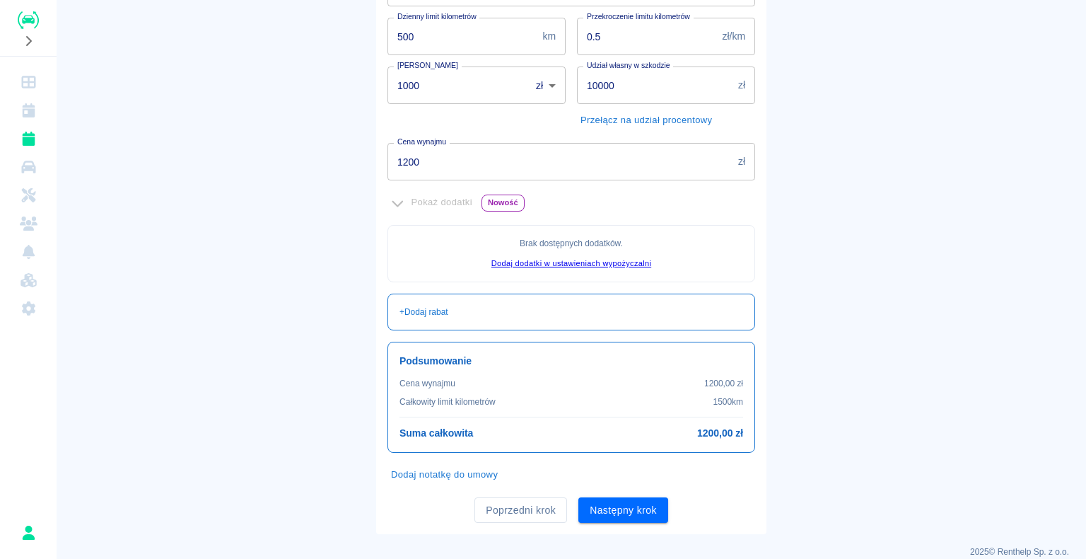
scroll to position [257, 0]
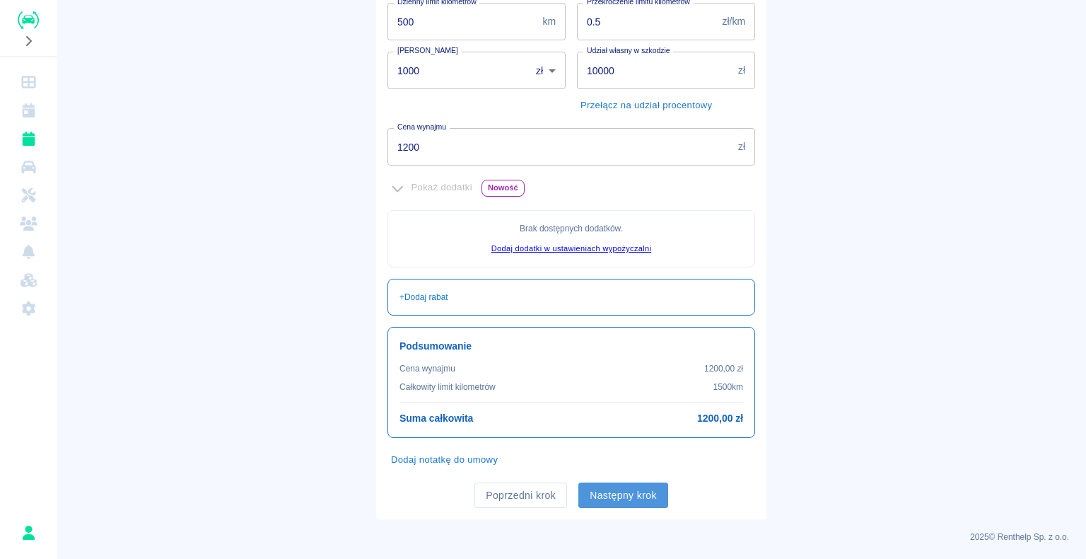
click at [637, 489] on button "Następny krok" at bounding box center [623, 495] width 90 height 26
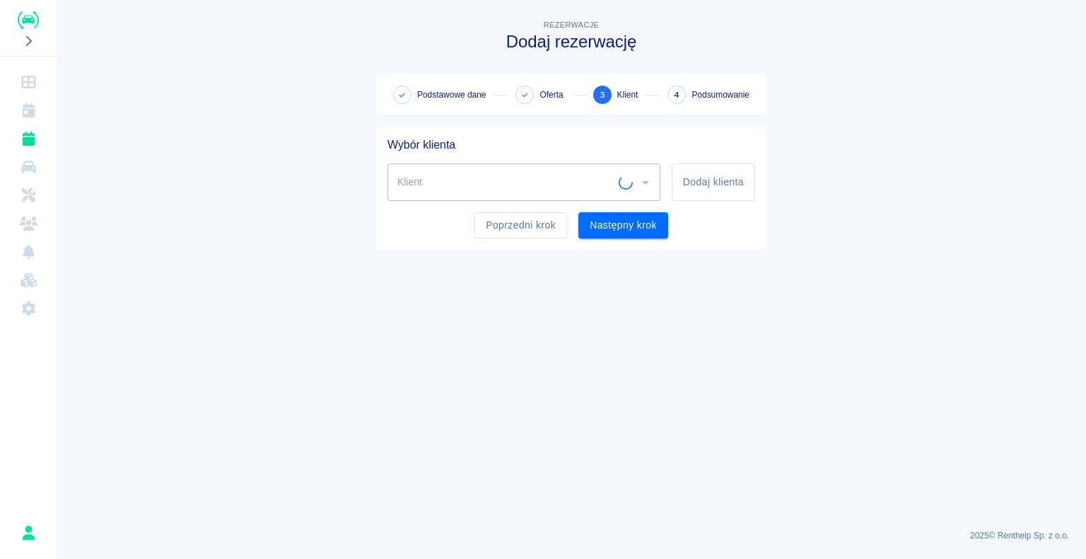
click at [499, 197] on div "Klient" at bounding box center [523, 181] width 273 height 37
click at [641, 182] on icon "Otwórz" at bounding box center [645, 182] width 17 height 17
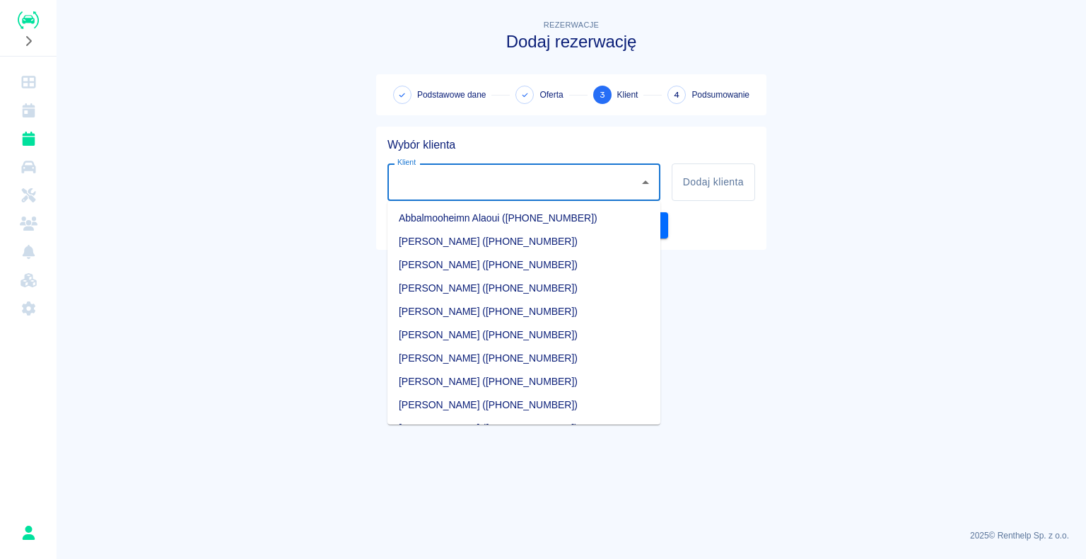
type input "f"
click at [783, 326] on main "Rezerwacje Dodaj rezerwację Podstawowe dane Oferta 3 Klient 4 Podsumowanie Wybó…" at bounding box center [571, 267] width 1029 height 501
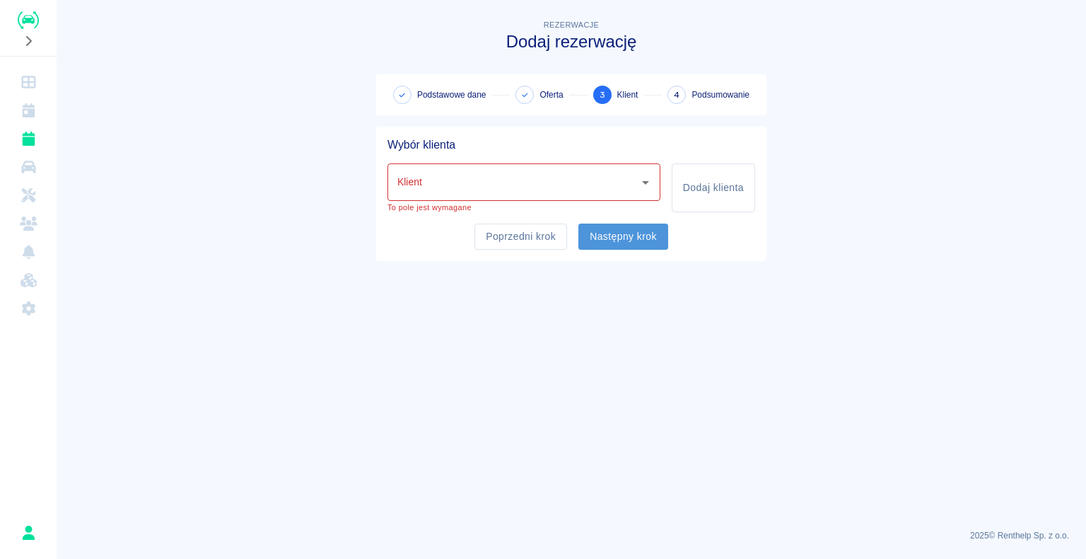
click at [600, 227] on button "Następny krok" at bounding box center [623, 236] width 90 height 26
click at [600, 229] on button "Następny krok" at bounding box center [623, 236] width 90 height 26
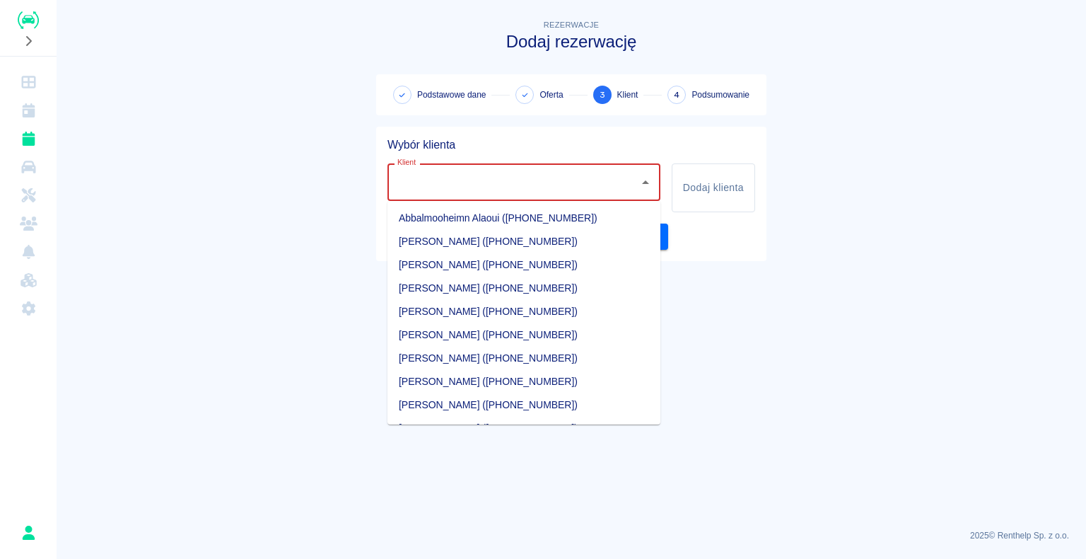
click at [605, 189] on input "Klient" at bounding box center [513, 182] width 239 height 25
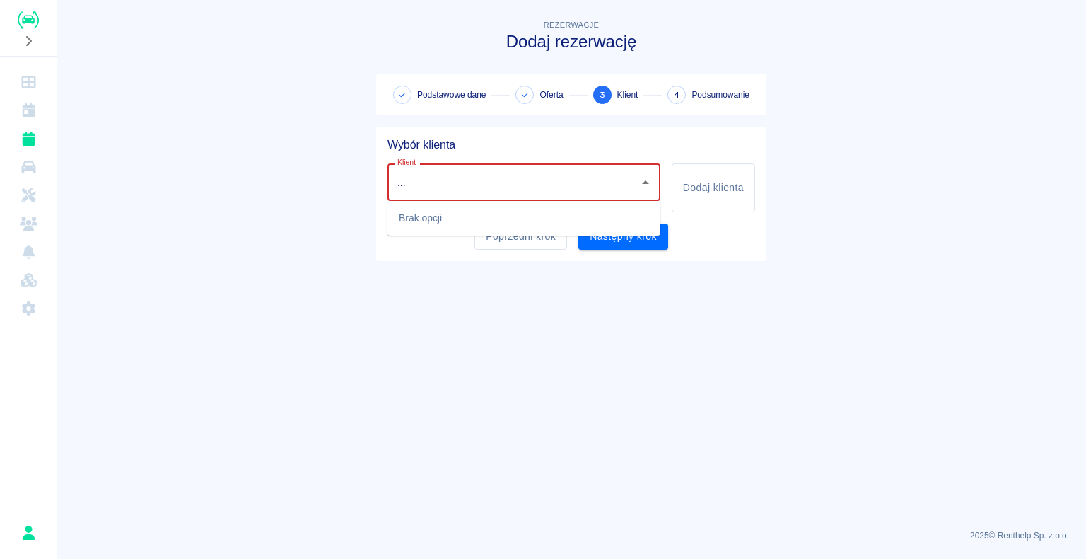
type input "..."
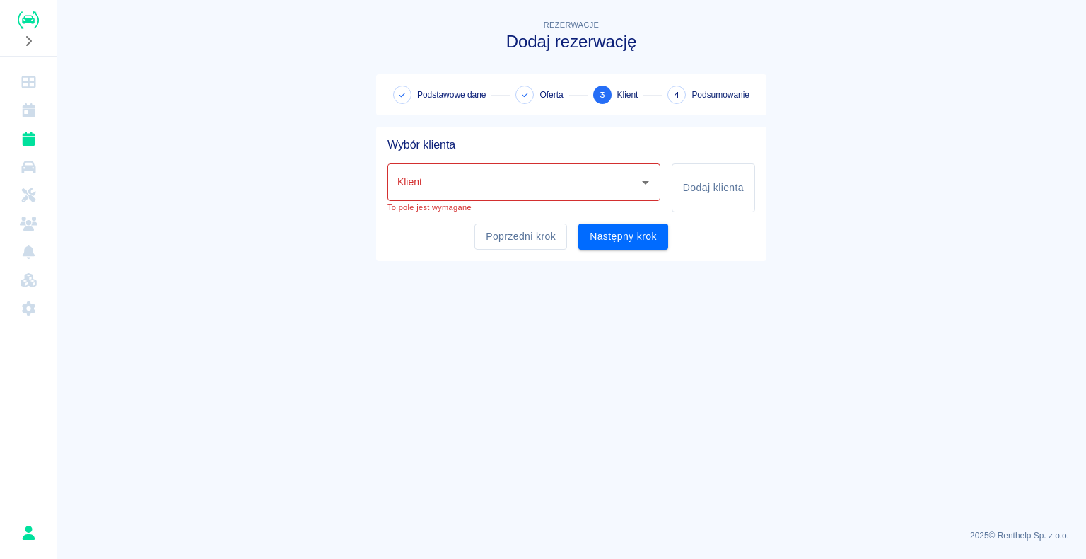
click at [608, 337] on main "Rezerwacje Dodaj rezerwację Podstawowe dane Oferta 3 Klient 4 Podsumowanie Wybó…" at bounding box center [571, 267] width 1029 height 501
click at [641, 178] on icon "Otwórz" at bounding box center [645, 182] width 17 height 17
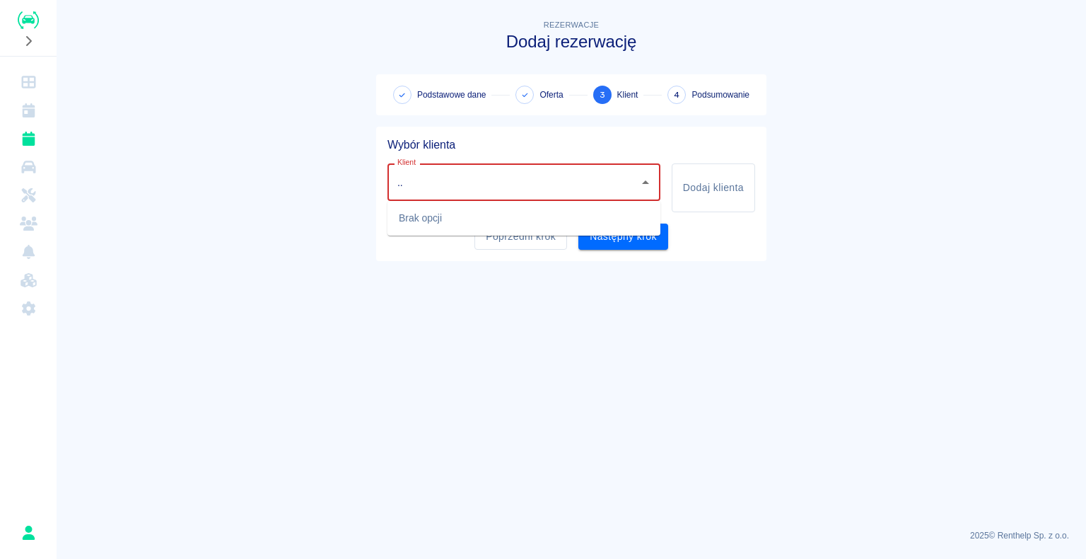
type input "."
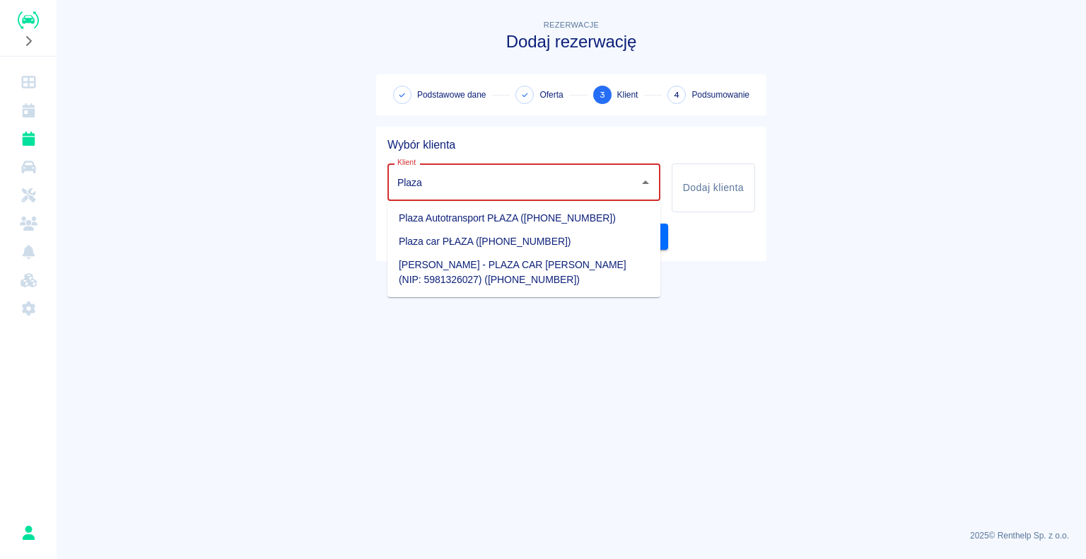
click at [600, 252] on li "Plaza car PŁAZA (+48787139127)" at bounding box center [523, 241] width 273 height 23
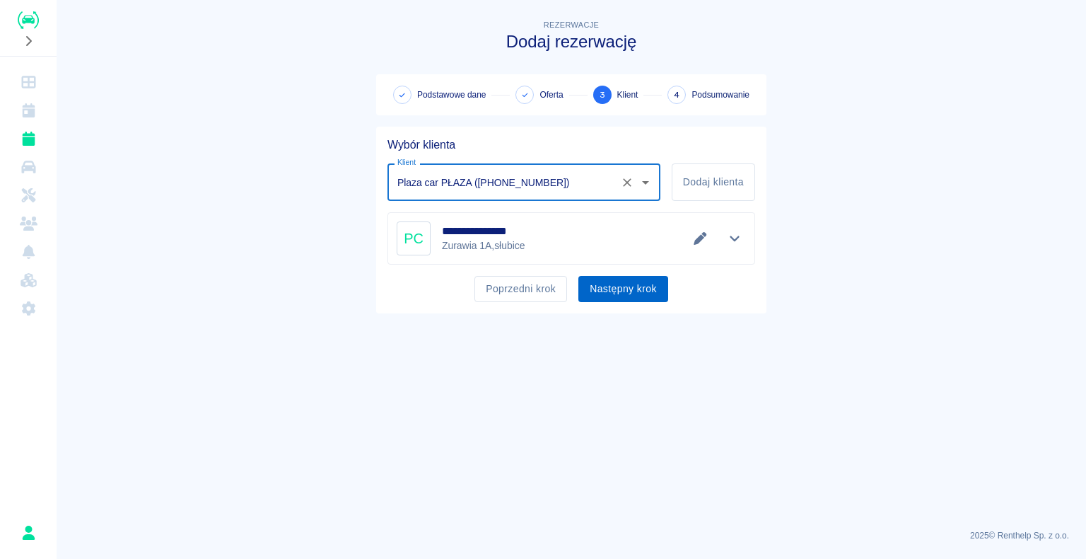
type input "Plaza car PŁAZA (+48787139127)"
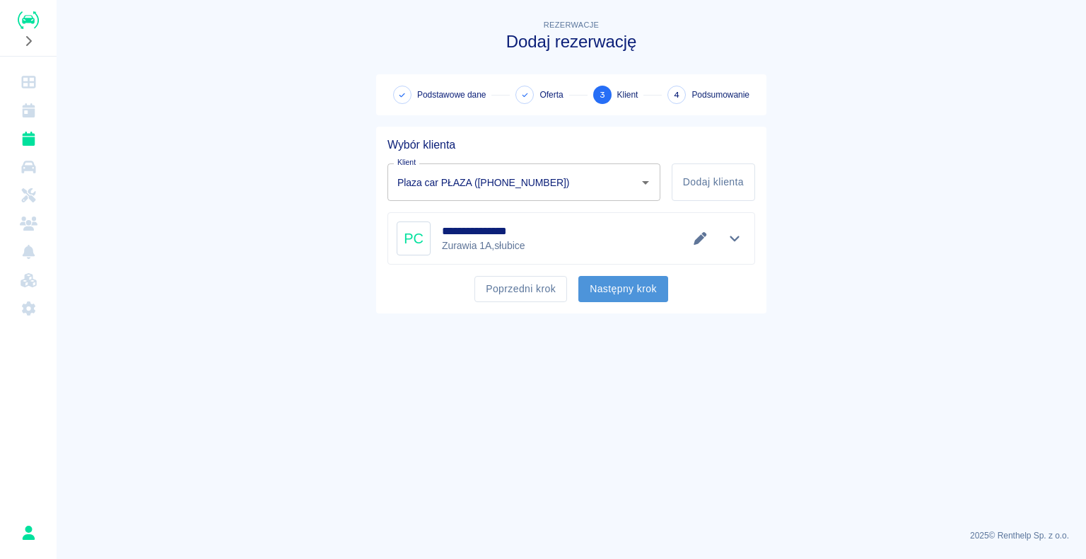
click at [653, 285] on button "Następny krok" at bounding box center [623, 289] width 90 height 26
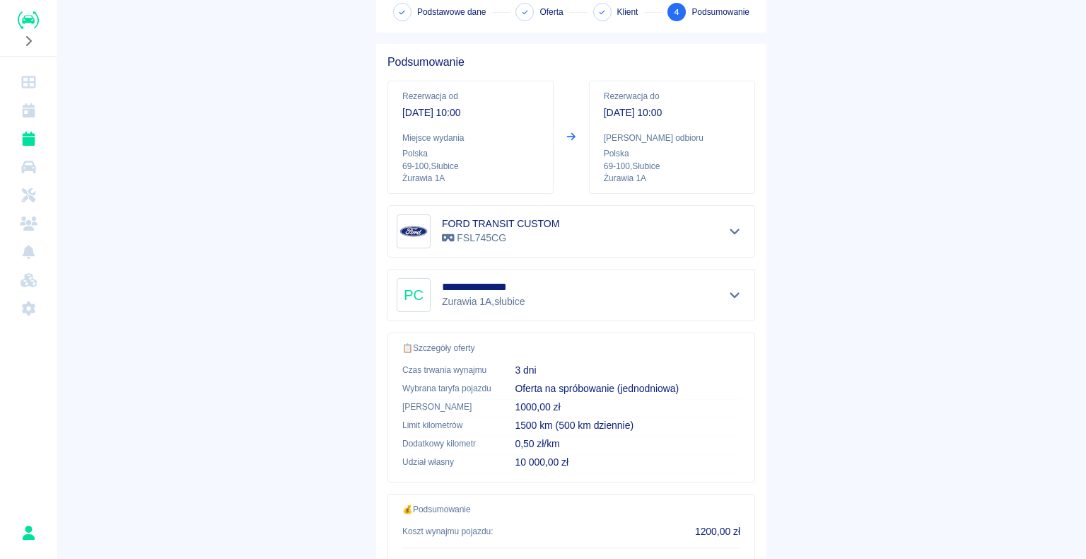
scroll to position [60, 0]
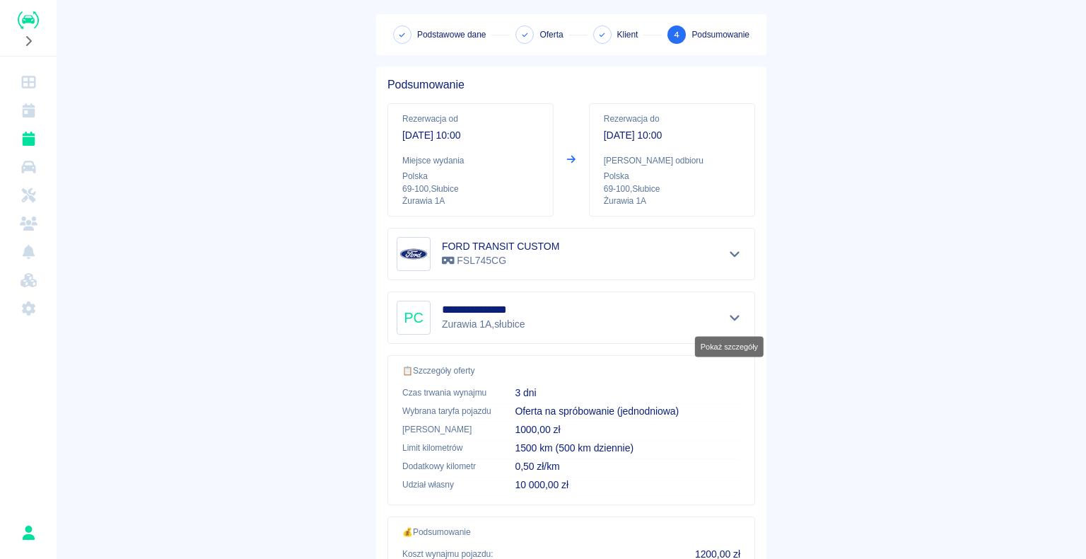
click at [728, 313] on icon "Pokaż szczegóły" at bounding box center [735, 317] width 16 height 13
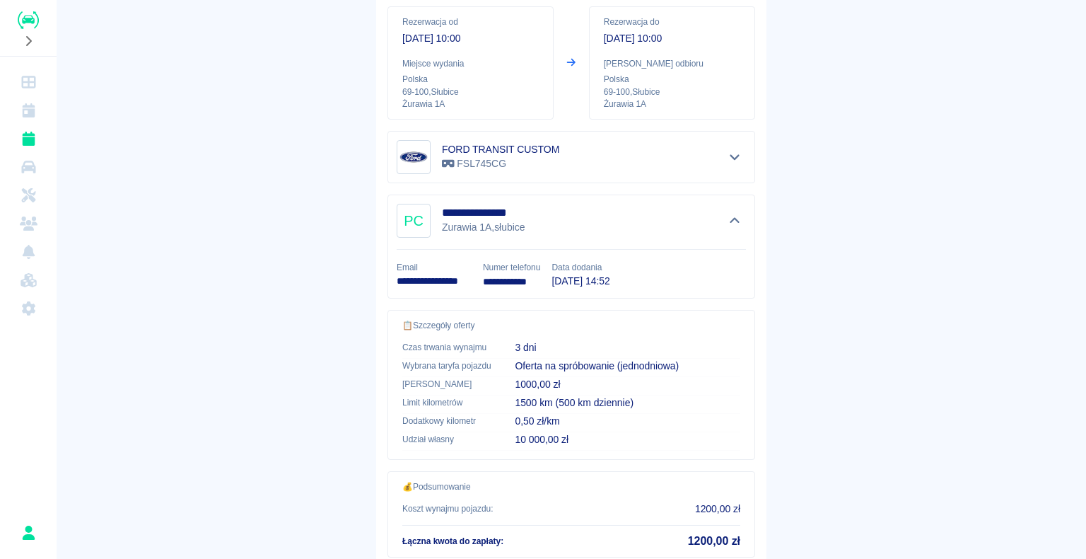
scroll to position [0, 0]
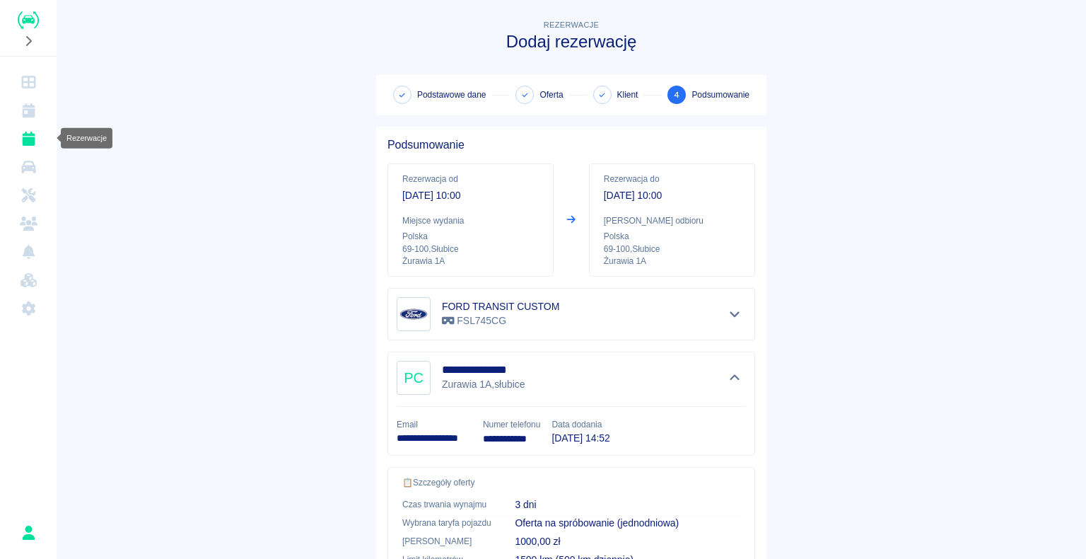
click at [22, 140] on icon "Rezerwacje" at bounding box center [29, 139] width 18 height 14
